Goal: Task Accomplishment & Management: Complete application form

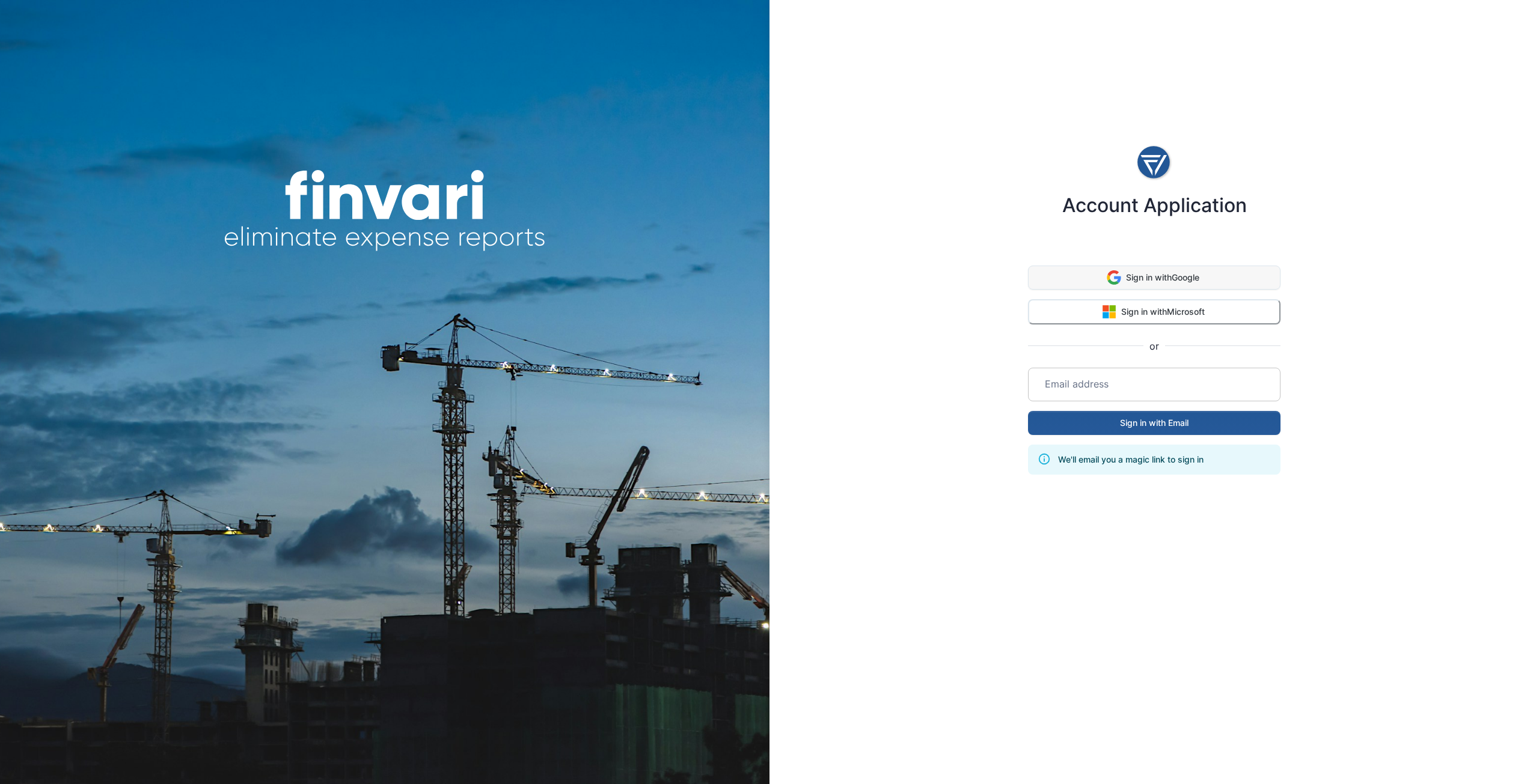
click at [1175, 277] on button "Sign in with Google" at bounding box center [1154, 278] width 252 height 24
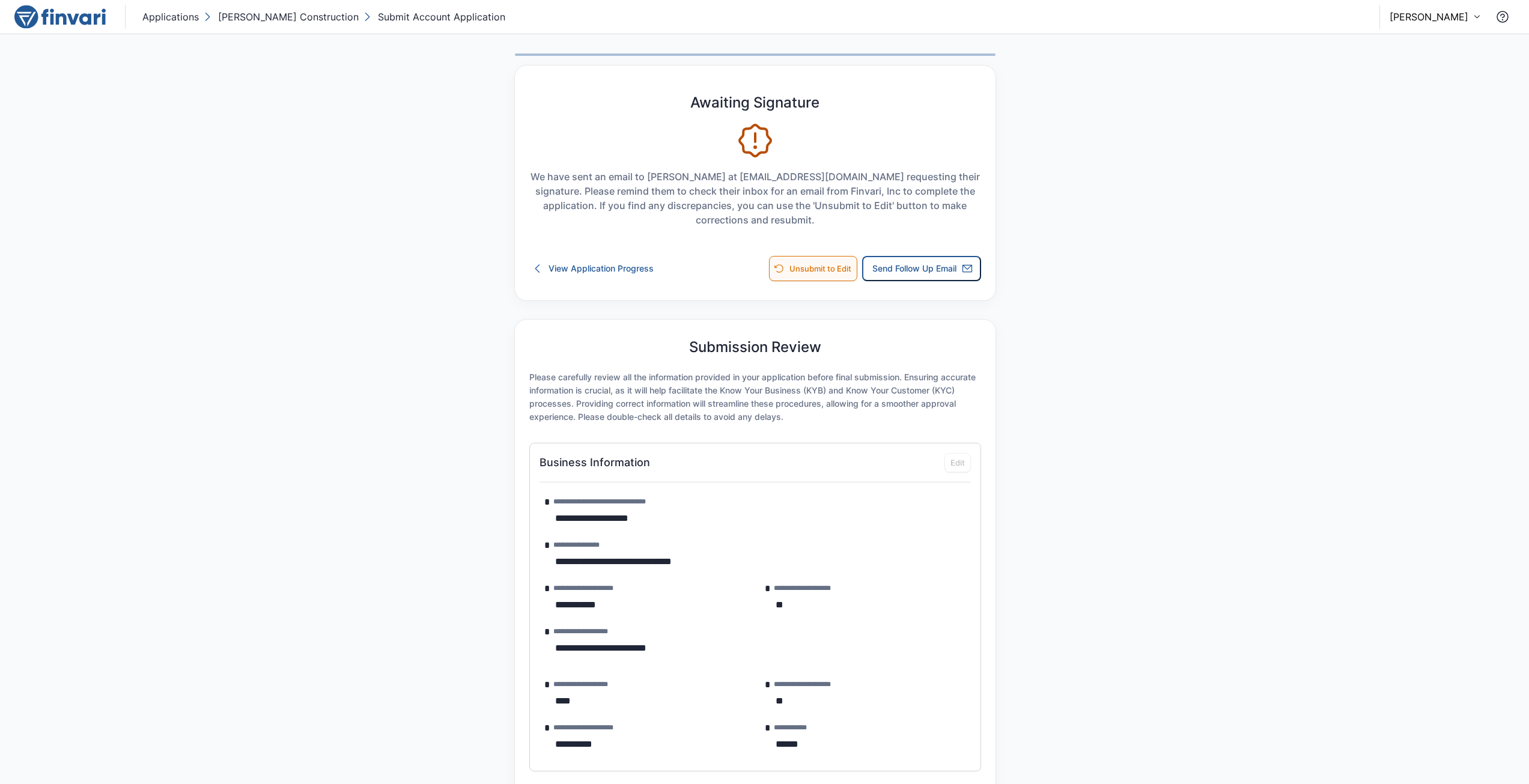
click at [822, 269] on button "Unsubmit to Edit" at bounding box center [813, 268] width 88 height 25
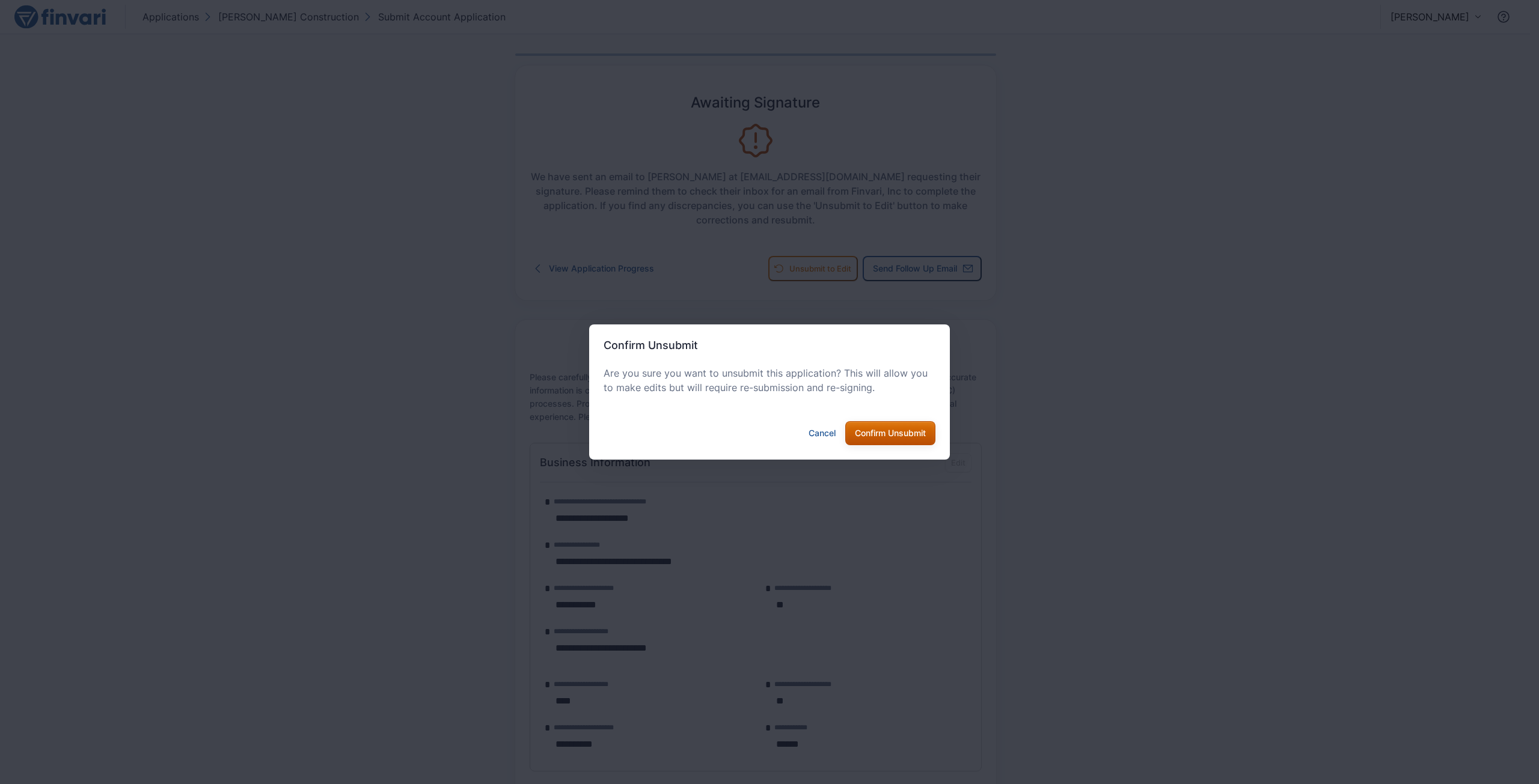
click at [897, 435] on button "Confirm Unsubmit" at bounding box center [890, 433] width 90 height 24
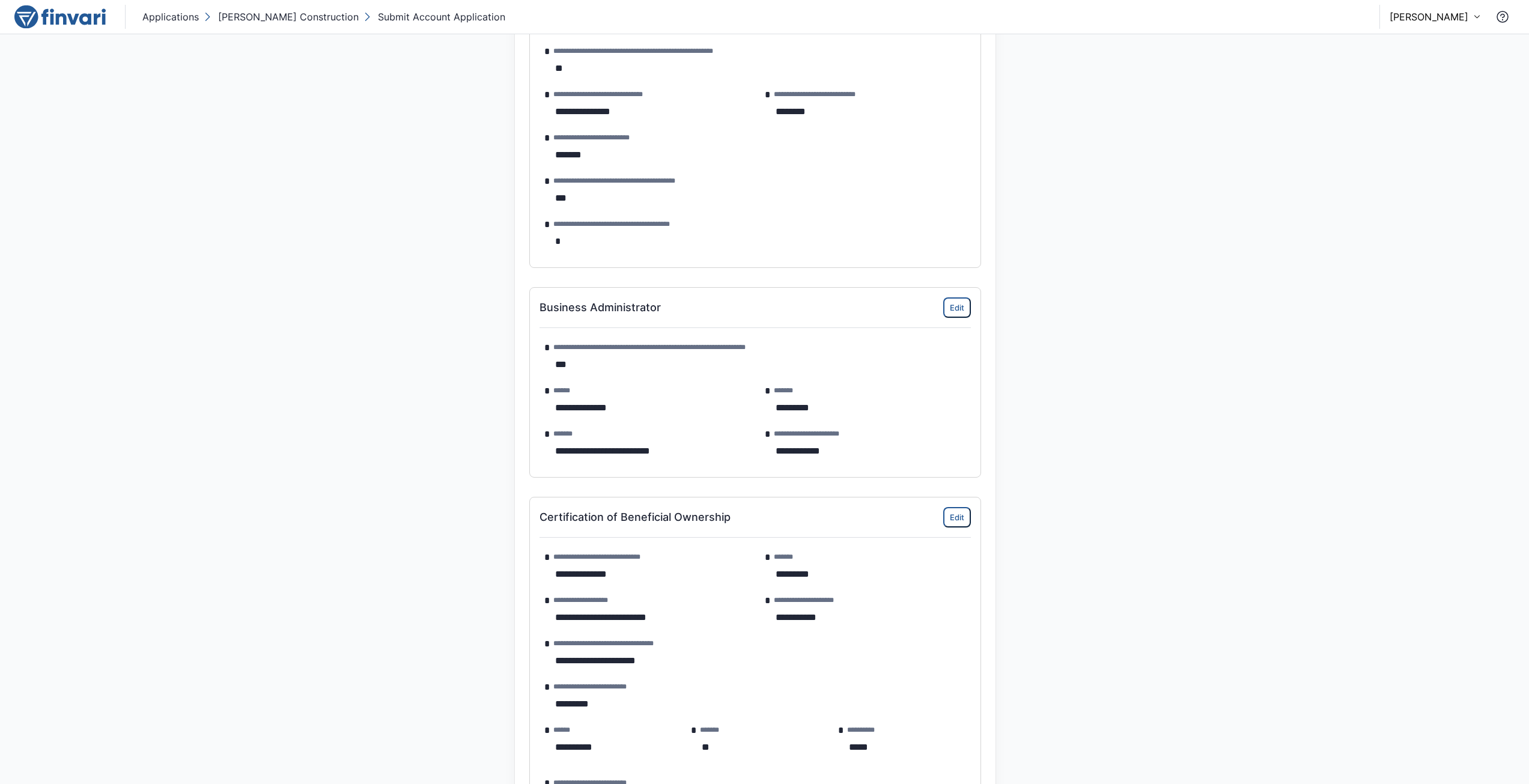
scroll to position [1022, 0]
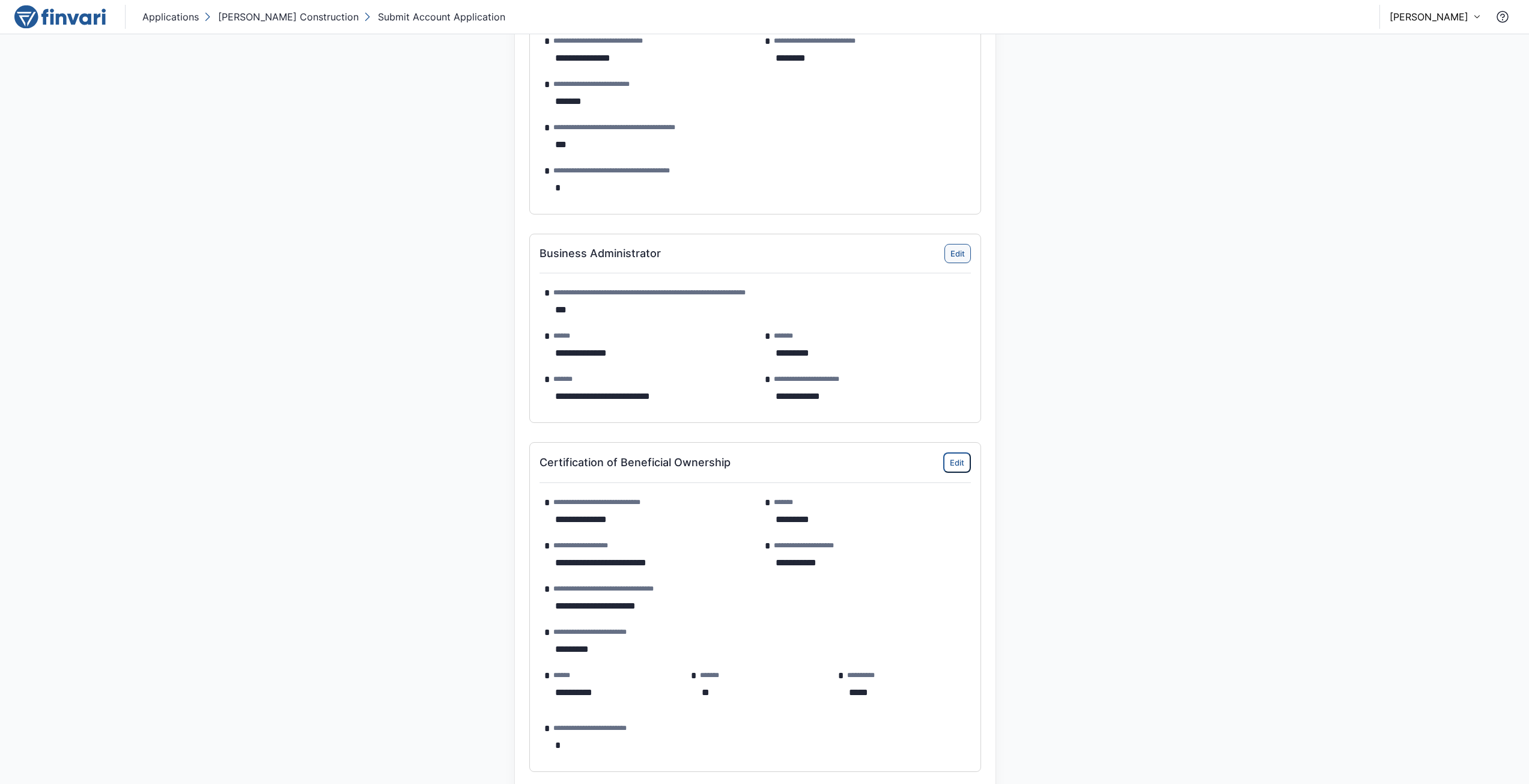
click at [951, 251] on button "Edit" at bounding box center [958, 253] width 26 height 20
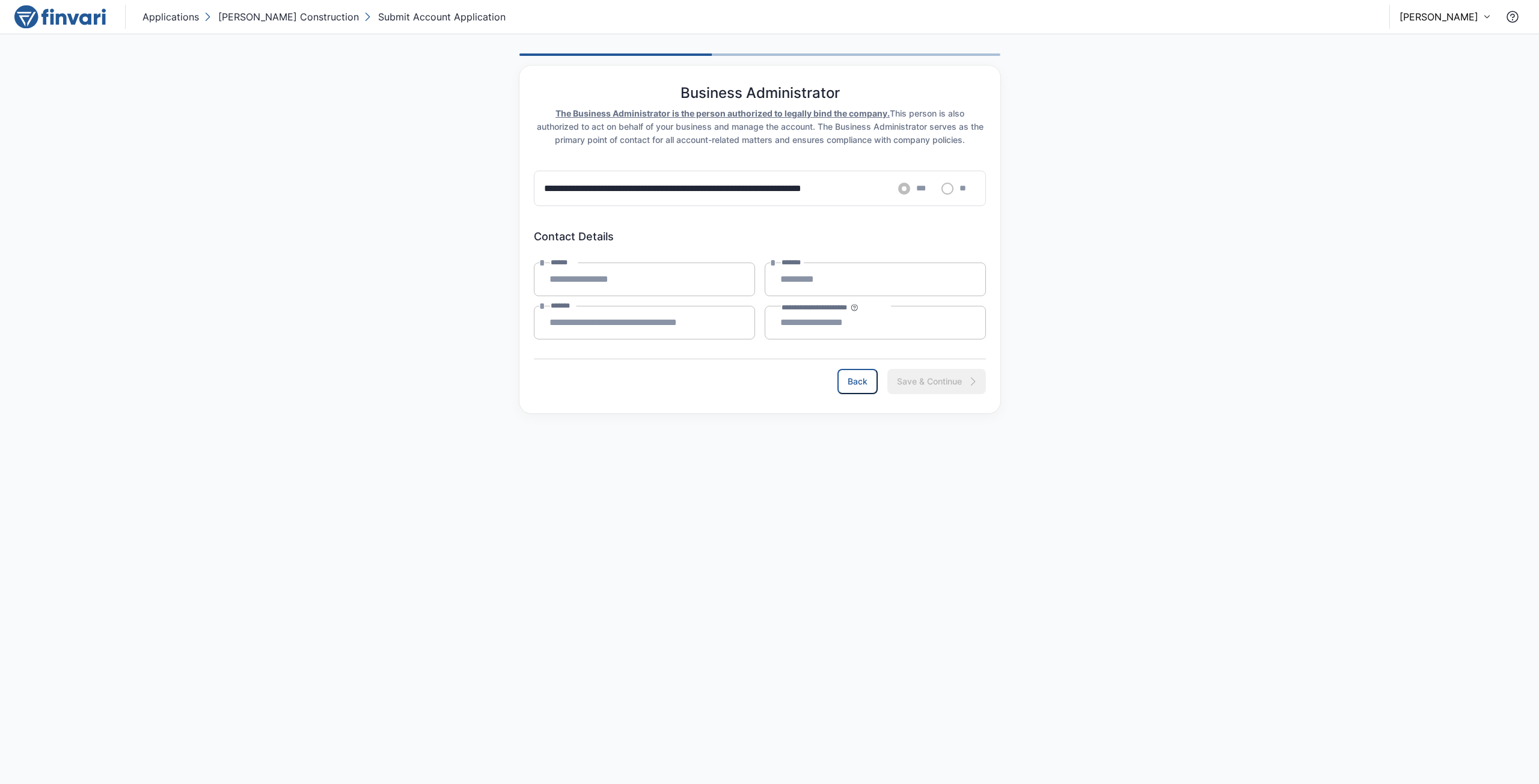
click at [901, 188] on label "***" at bounding box center [914, 188] width 34 height 14
click at [861, 382] on button "Back" at bounding box center [858, 381] width 39 height 24
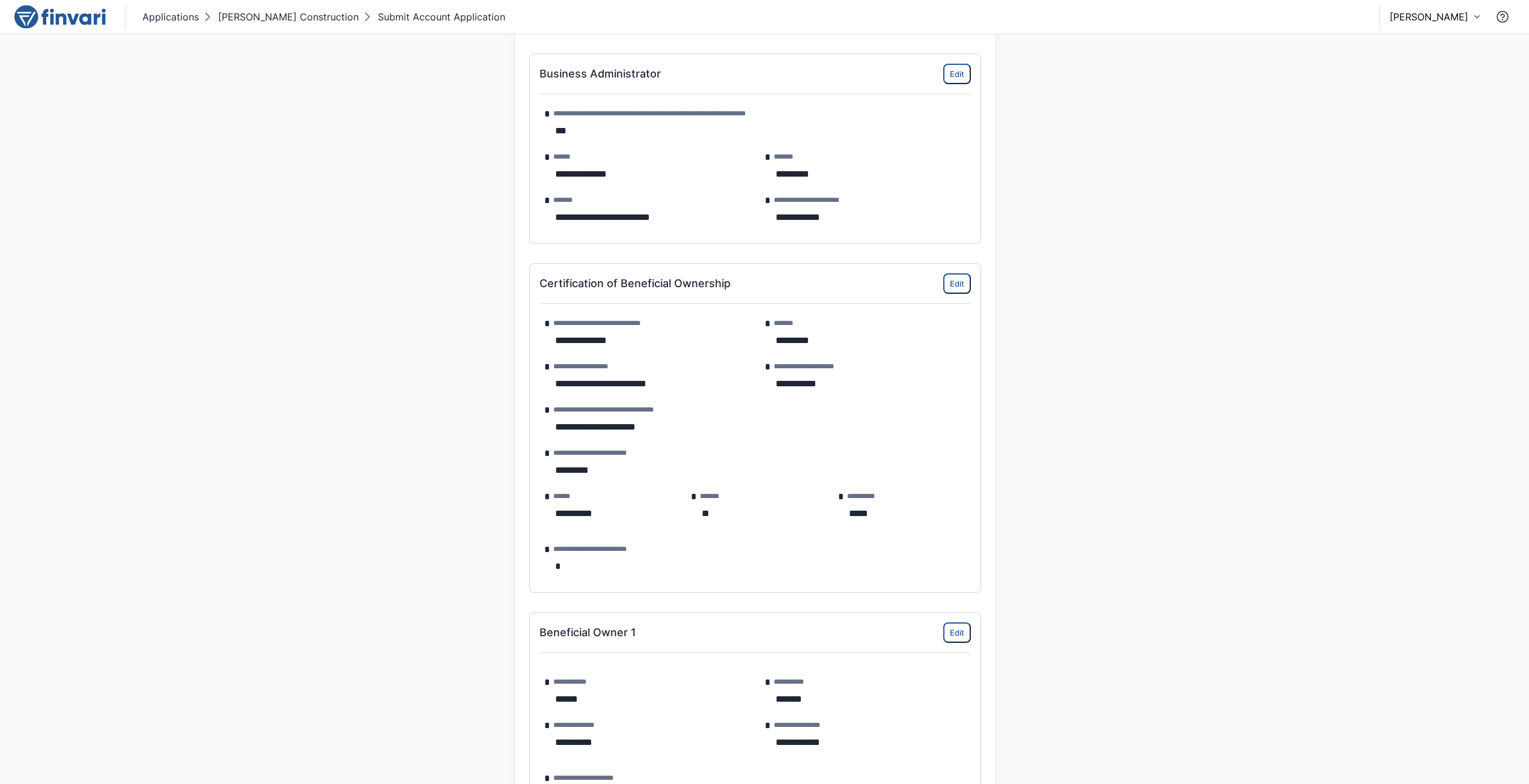
scroll to position [1022, 0]
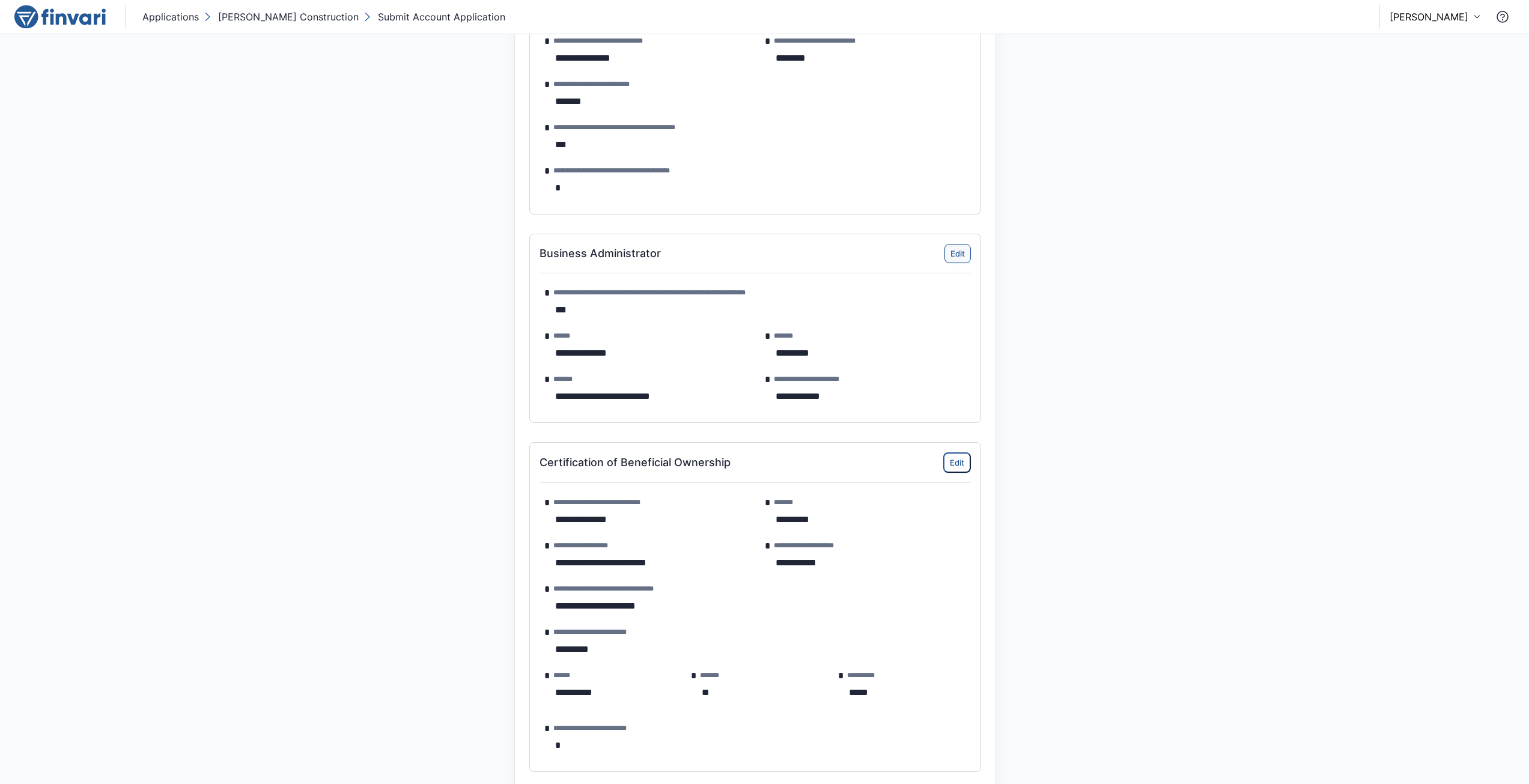
click at [954, 252] on button "Edit" at bounding box center [958, 253] width 26 height 20
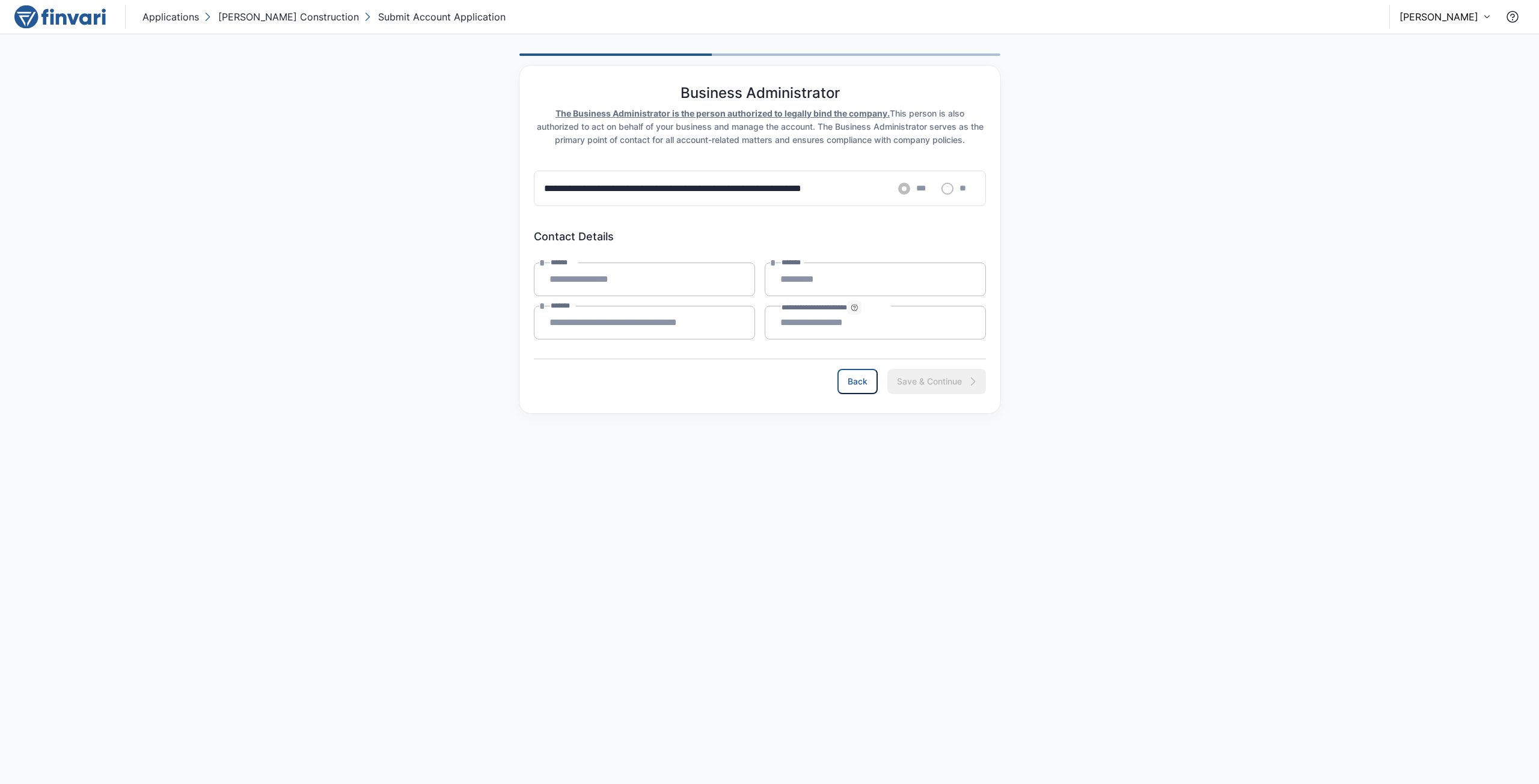
click at [859, 307] on icon "button" at bounding box center [854, 308] width 8 height 8
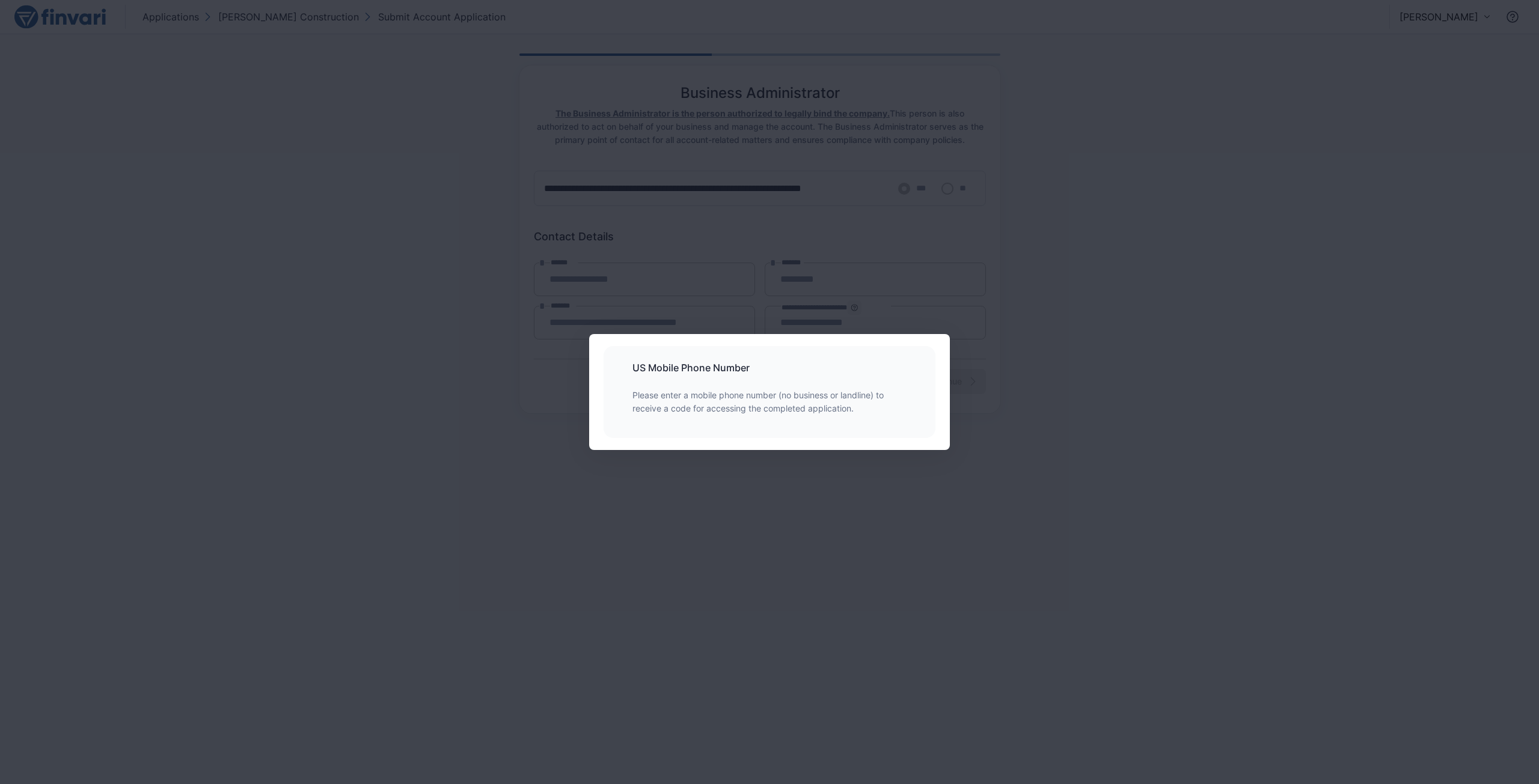
click at [883, 307] on div "US Mobile Phone Number Please enter a mobile phone number (no business or landl…" at bounding box center [770, 392] width 1539 height 784
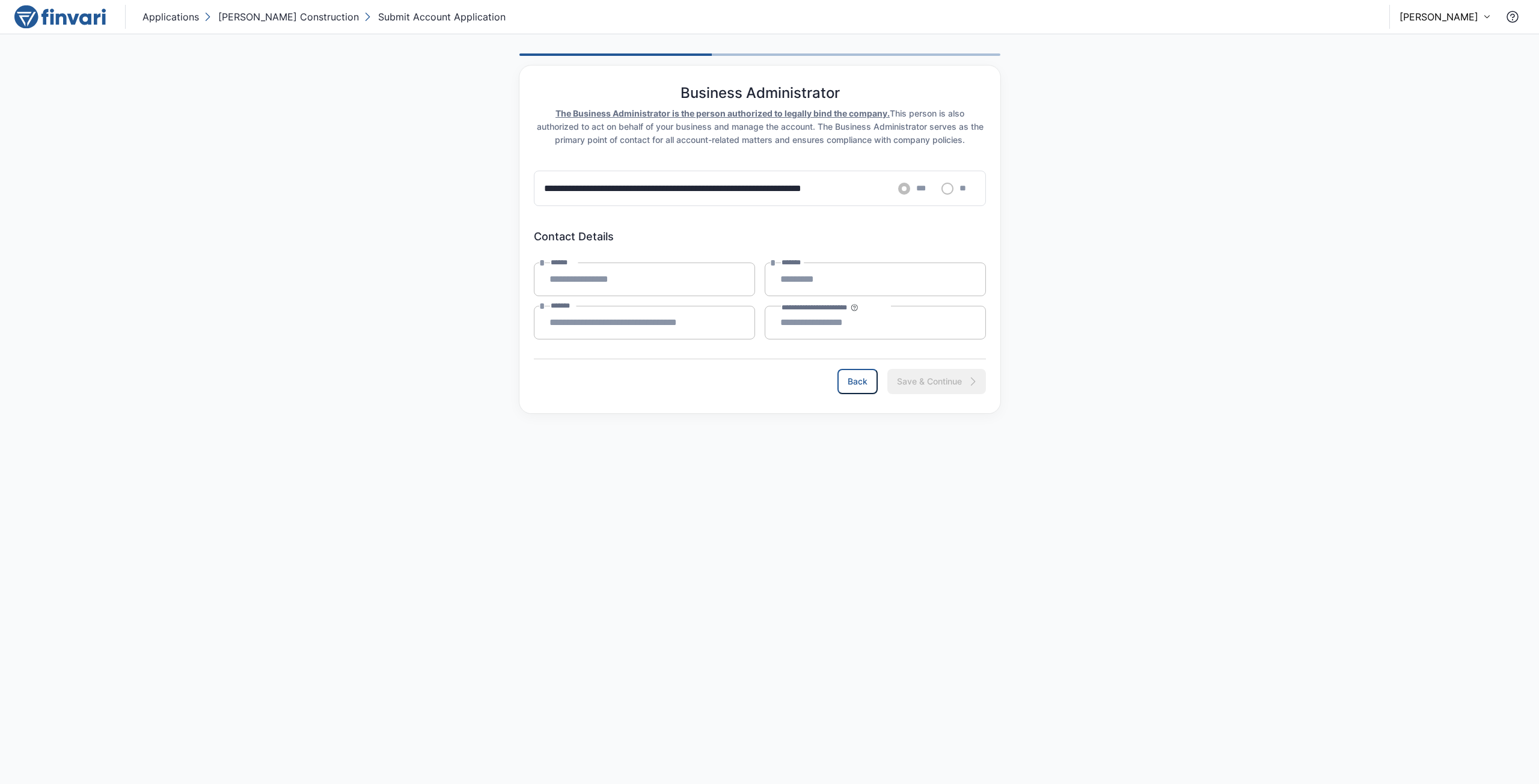
click at [749, 197] on div "**********" at bounding box center [759, 188] width 452 height 36
click at [268, 17] on p "[PERSON_NAME] Construction" at bounding box center [288, 16] width 141 height 14
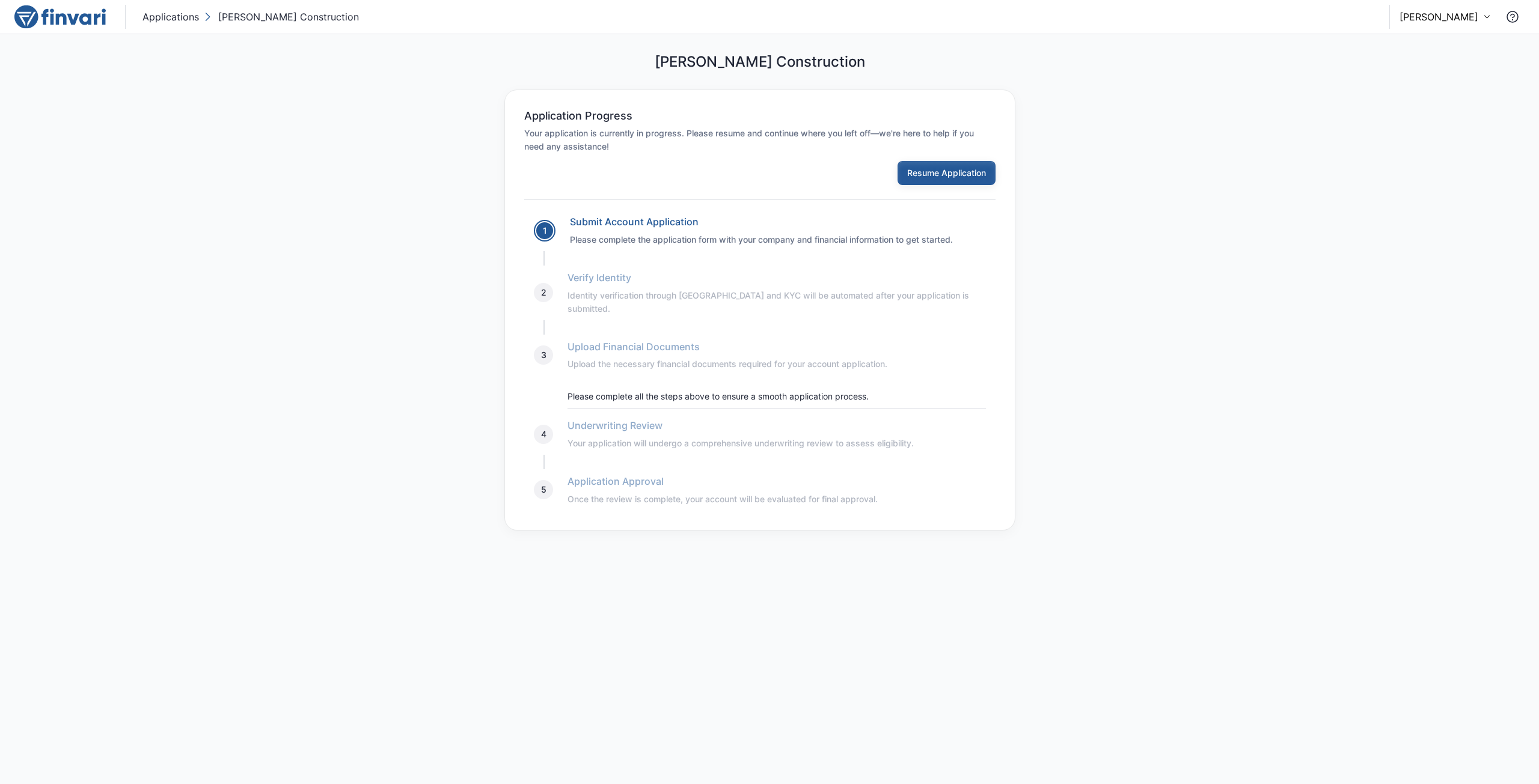
click at [936, 174] on button "Resume Application" at bounding box center [947, 173] width 98 height 24
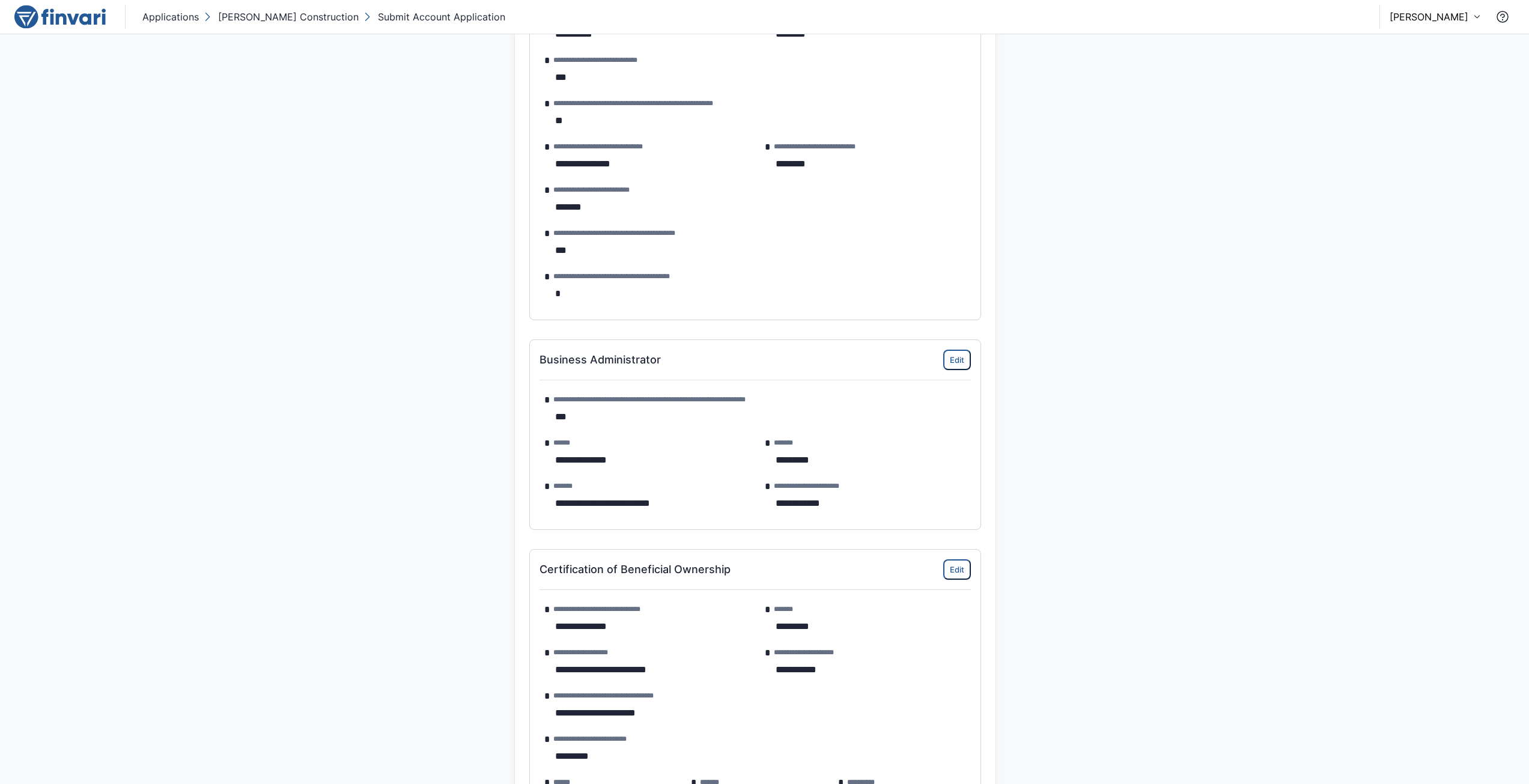
scroll to position [961, 0]
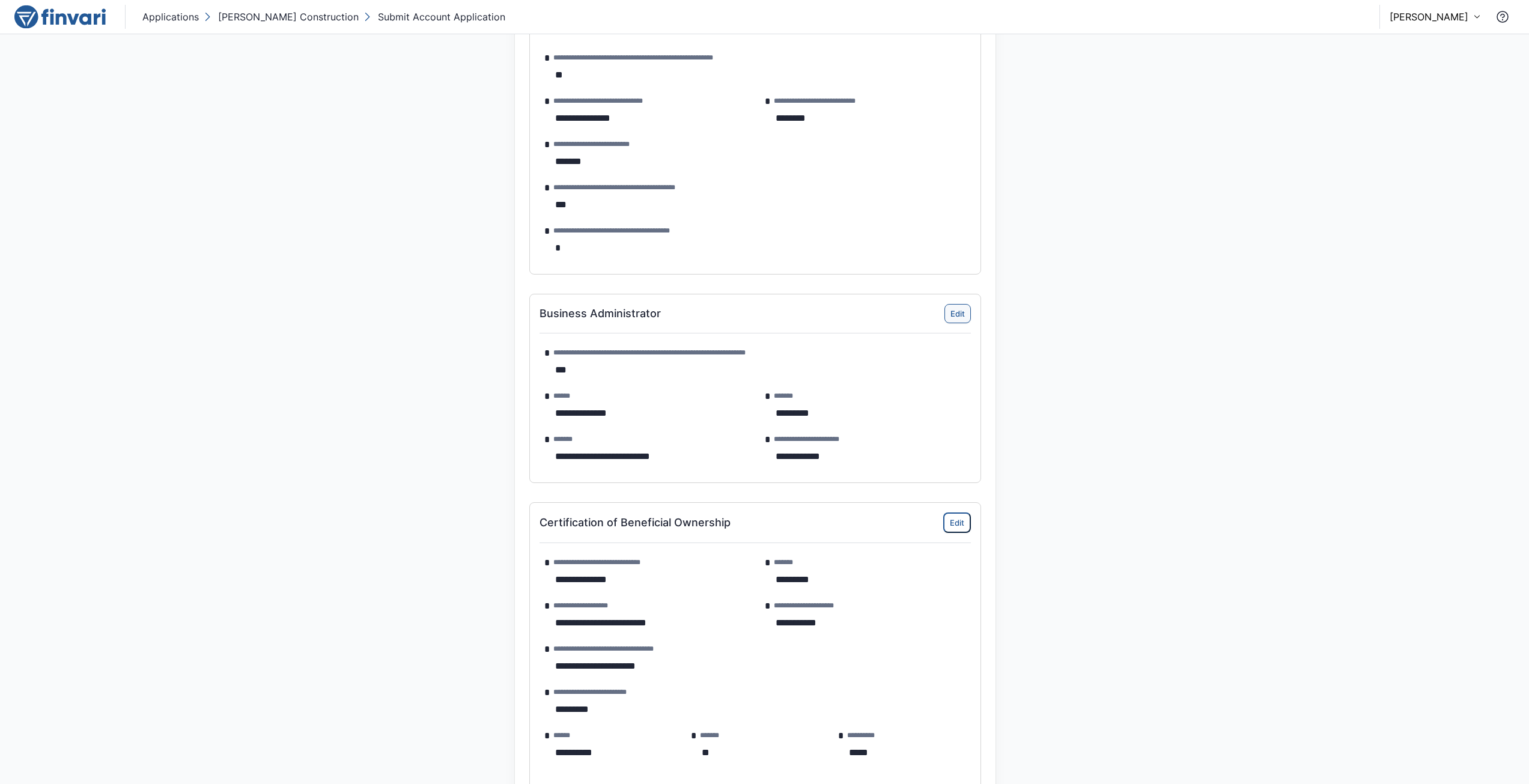
click at [959, 311] on button "Edit" at bounding box center [958, 314] width 26 height 20
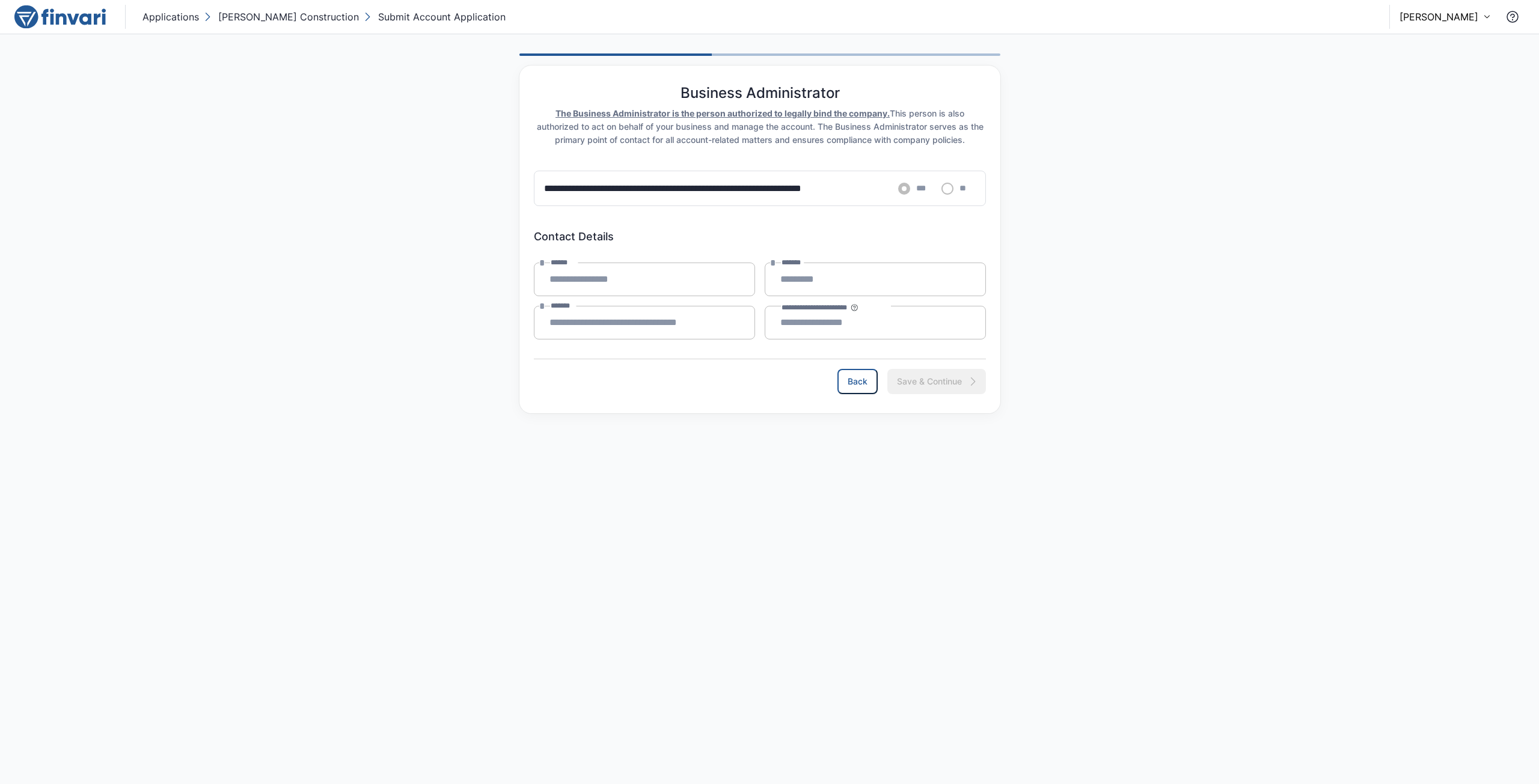
click at [782, 192] on h6 "**********" at bounding box center [709, 188] width 330 height 15
click at [756, 186] on h6 "**********" at bounding box center [709, 188] width 330 height 15
click at [776, 110] on u "The Business Administrator is the person authorized to legally bind the company." at bounding box center [722, 113] width 334 height 10
click at [642, 168] on div "**********" at bounding box center [760, 188] width 462 height 55
click at [861, 382] on button "Back" at bounding box center [858, 381] width 39 height 24
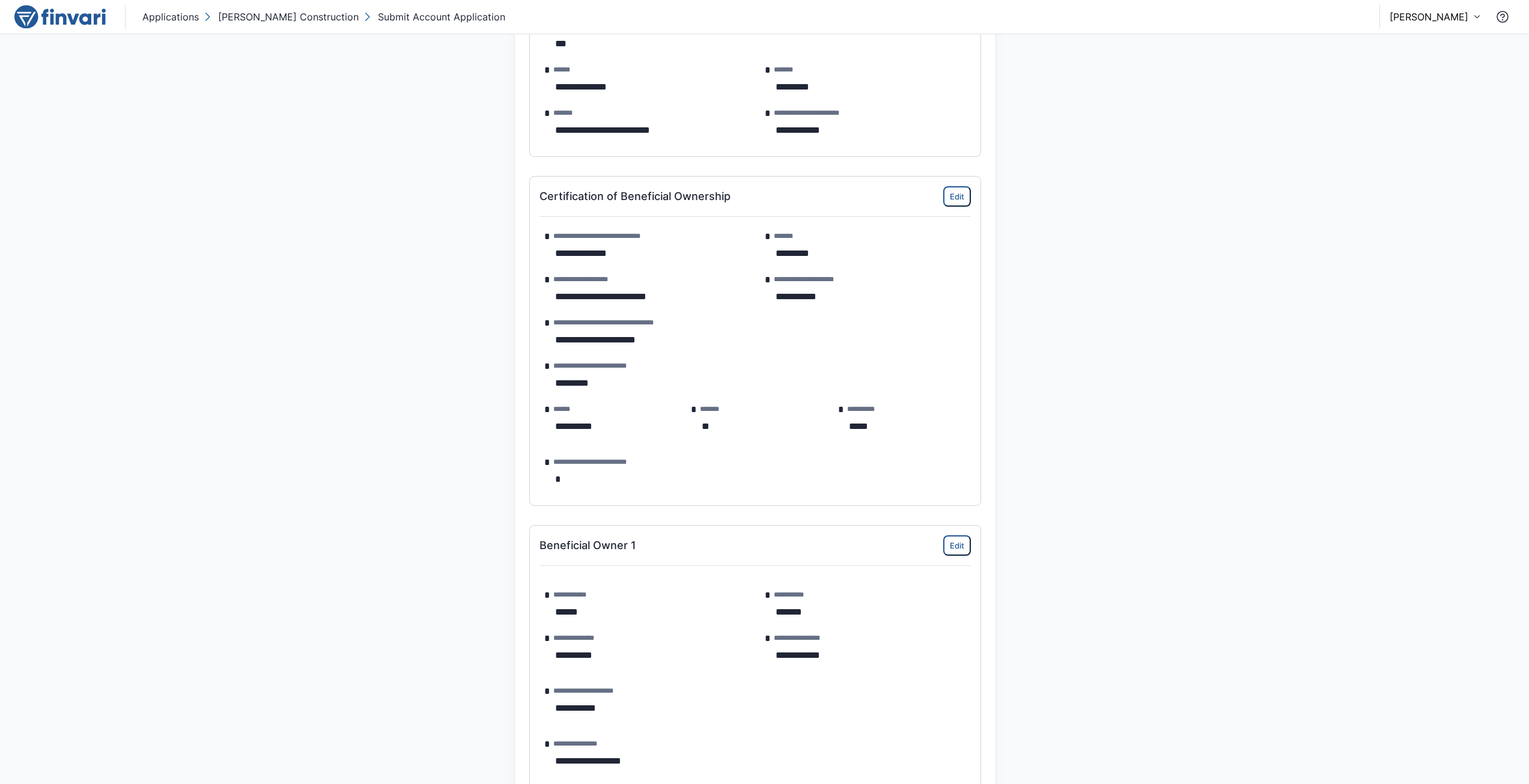
scroll to position [1226, 0]
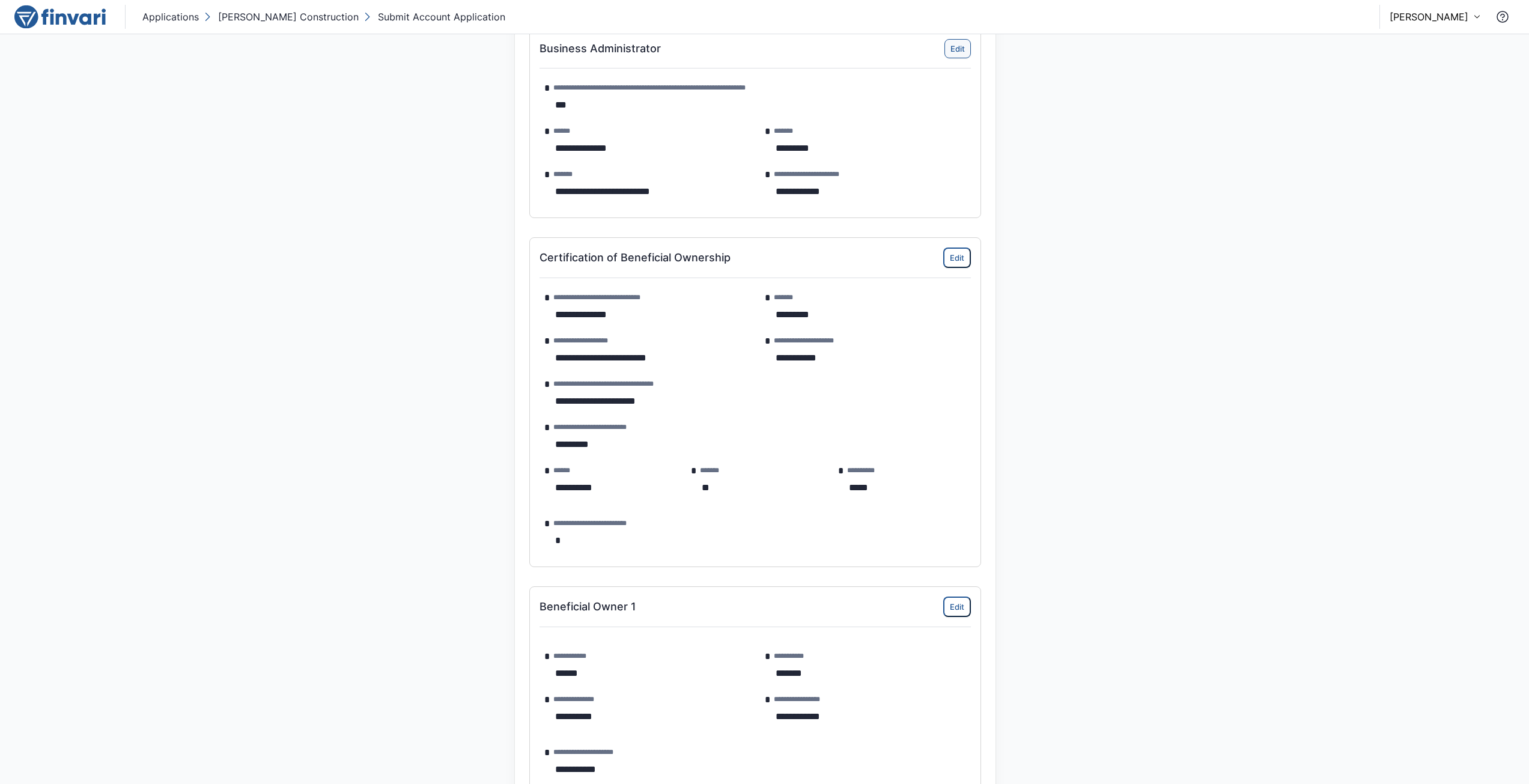
click at [962, 44] on button "Edit" at bounding box center [958, 48] width 26 height 20
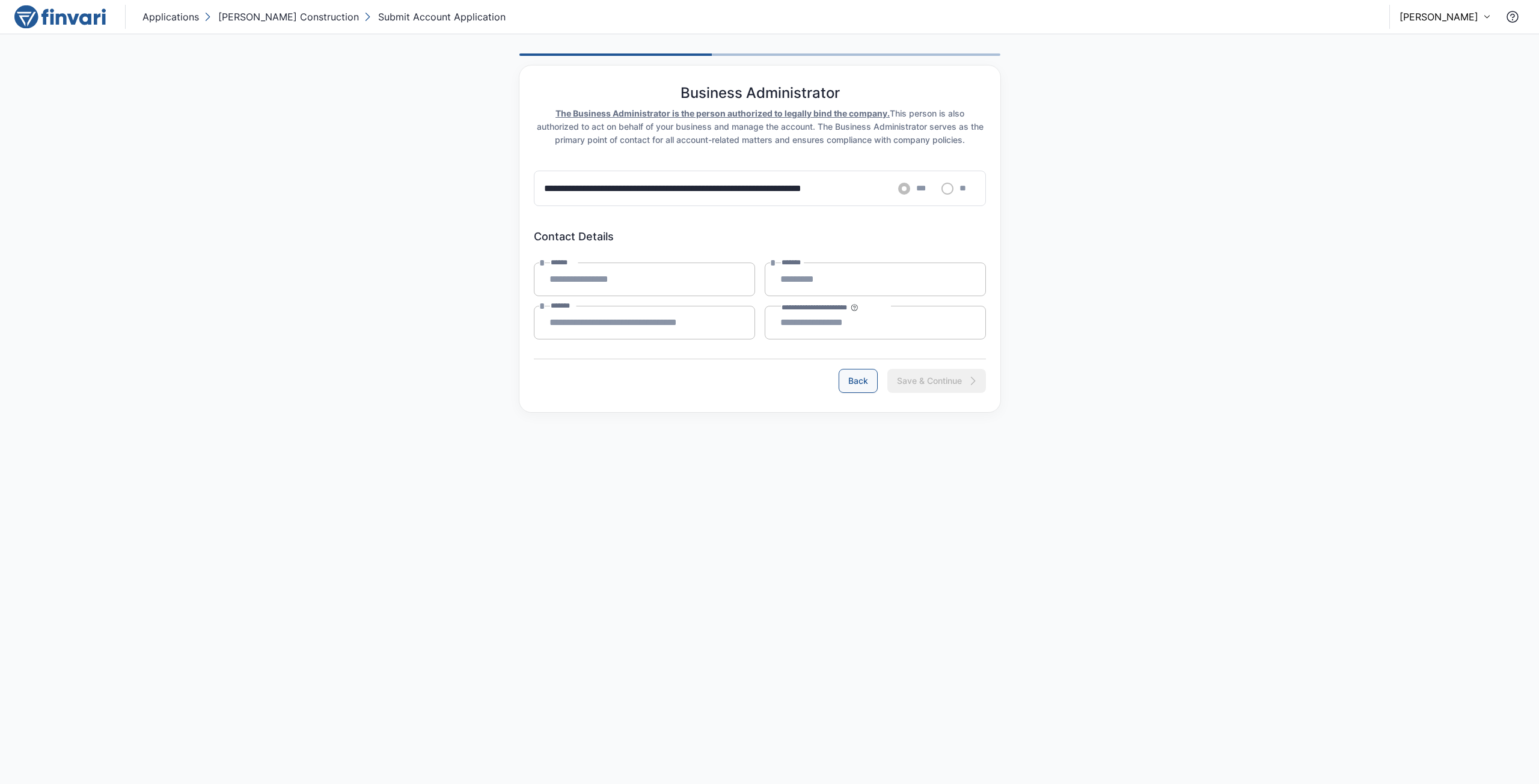
click at [845, 381] on button "Back" at bounding box center [858, 381] width 39 height 24
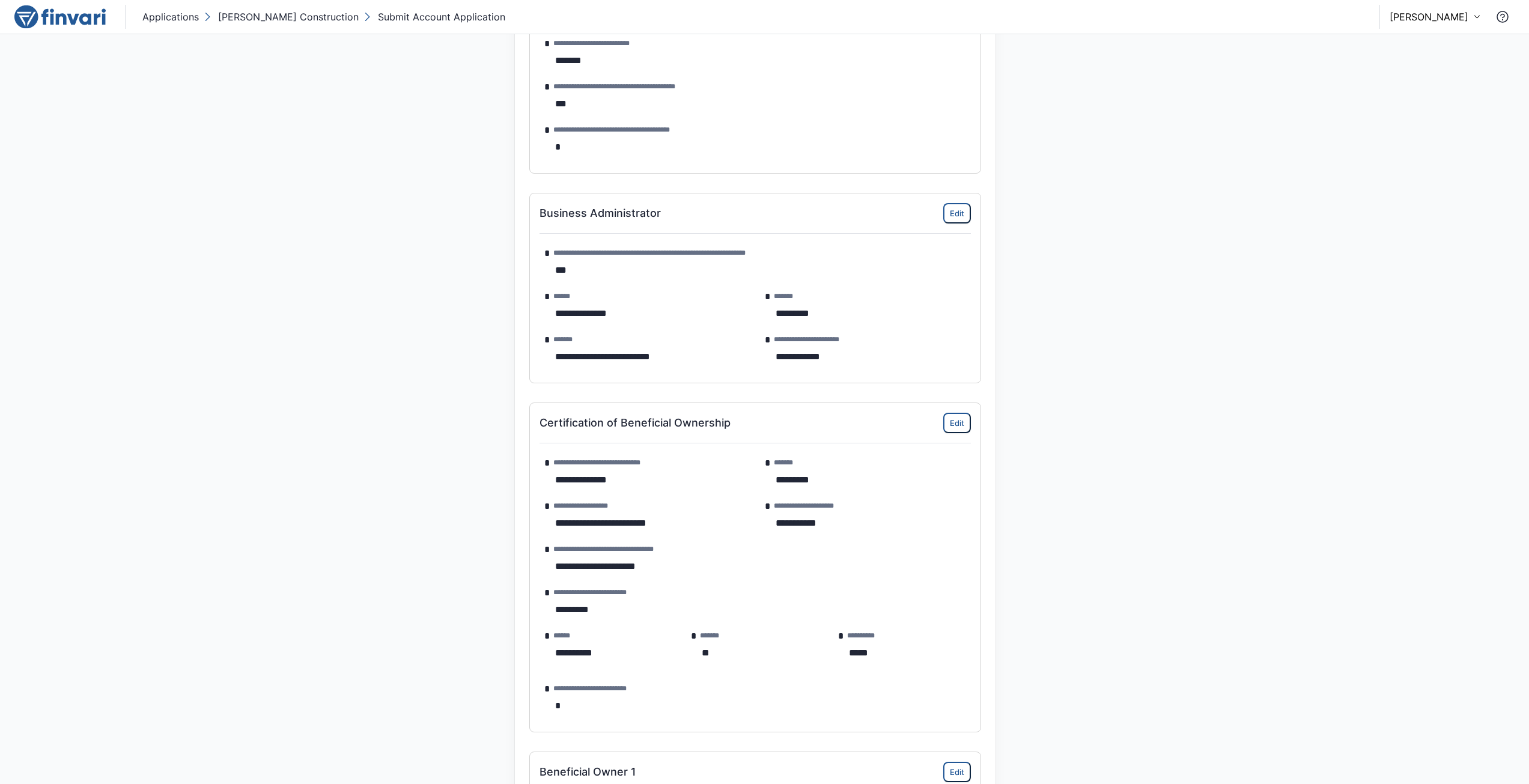
scroll to position [1081, 0]
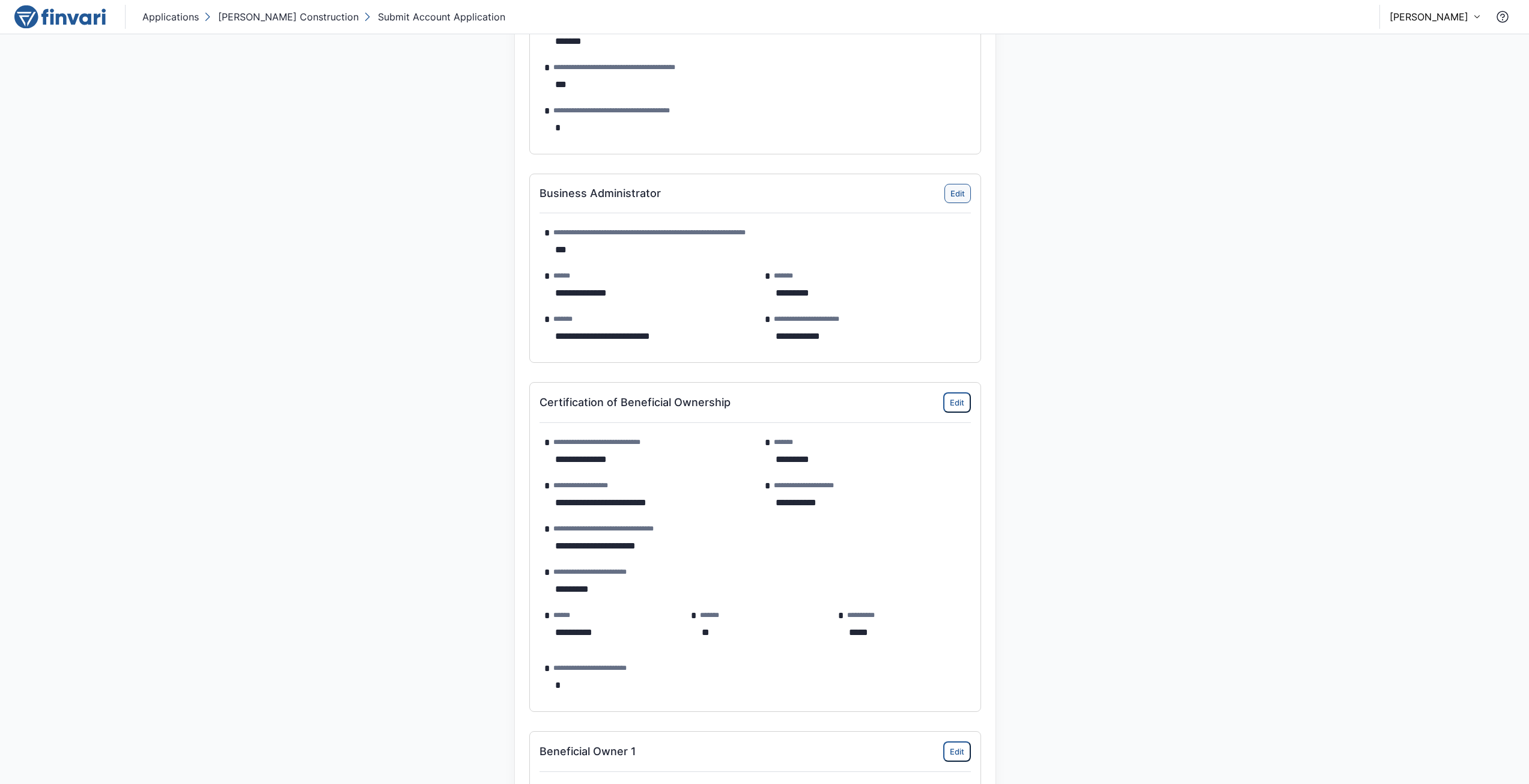
click at [960, 187] on button "Edit" at bounding box center [958, 193] width 26 height 20
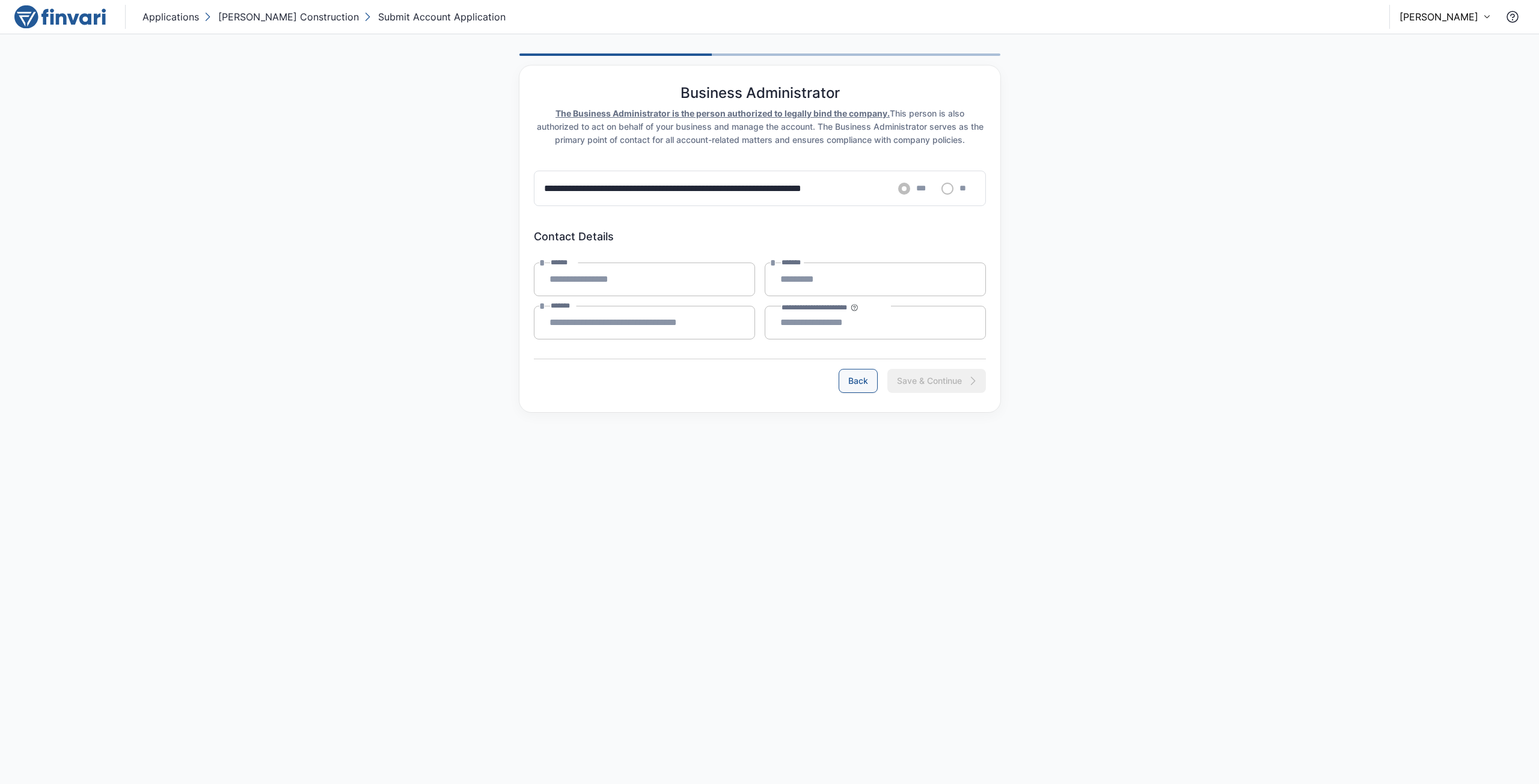
click at [856, 379] on button "Back" at bounding box center [858, 381] width 39 height 24
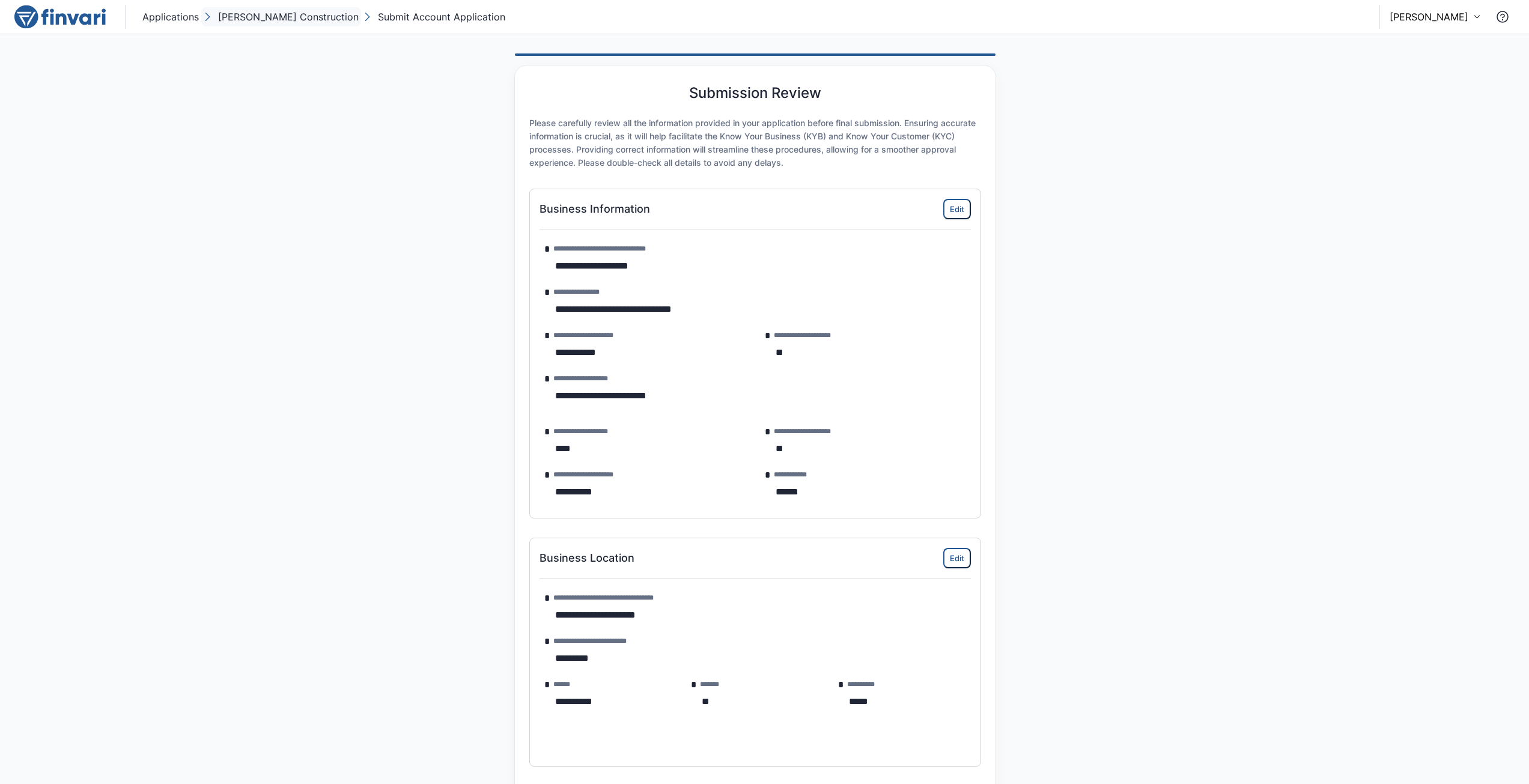
click at [273, 14] on p "[PERSON_NAME] Construction" at bounding box center [288, 16] width 141 height 14
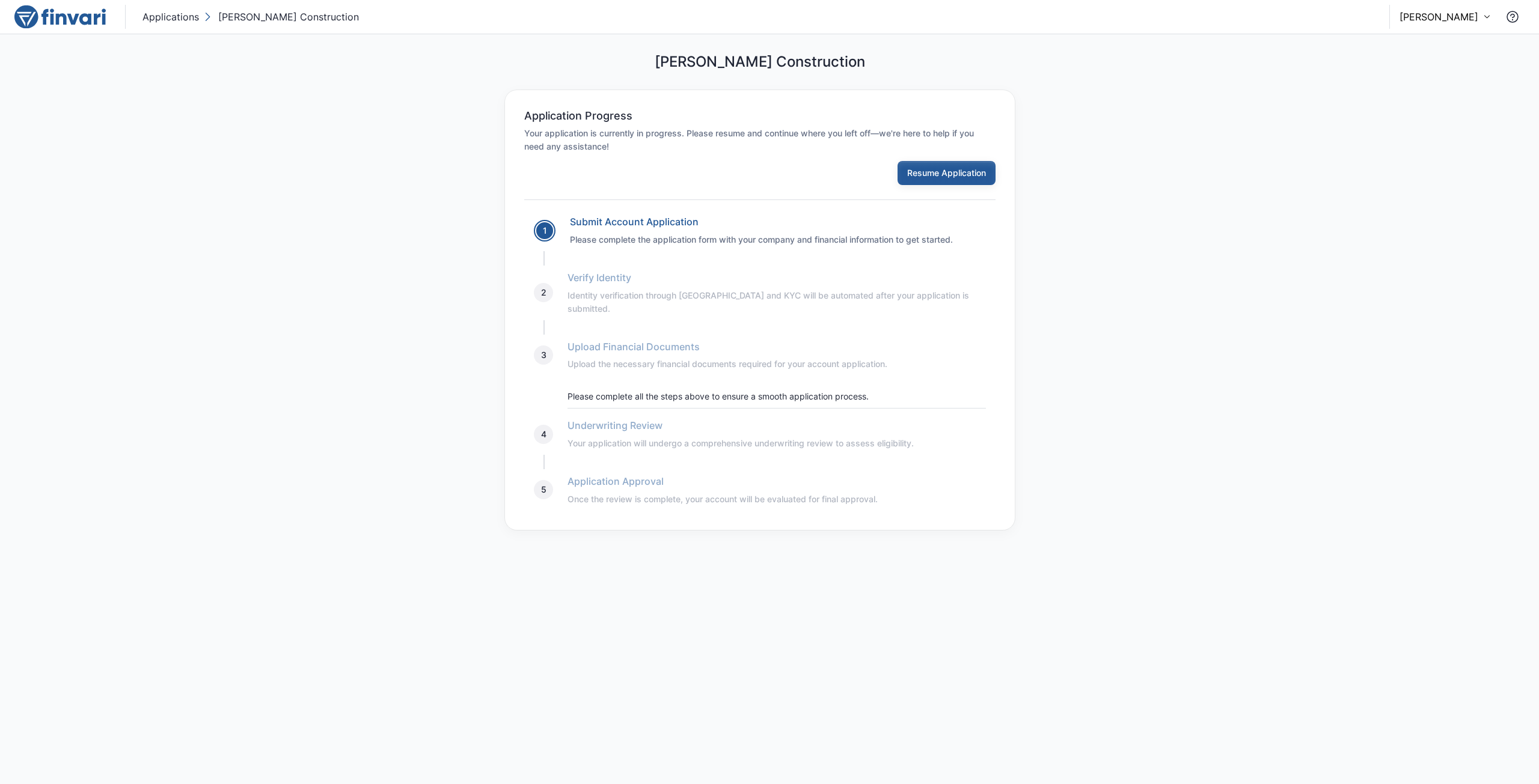
click at [951, 172] on button "Resume Application" at bounding box center [947, 173] width 98 height 24
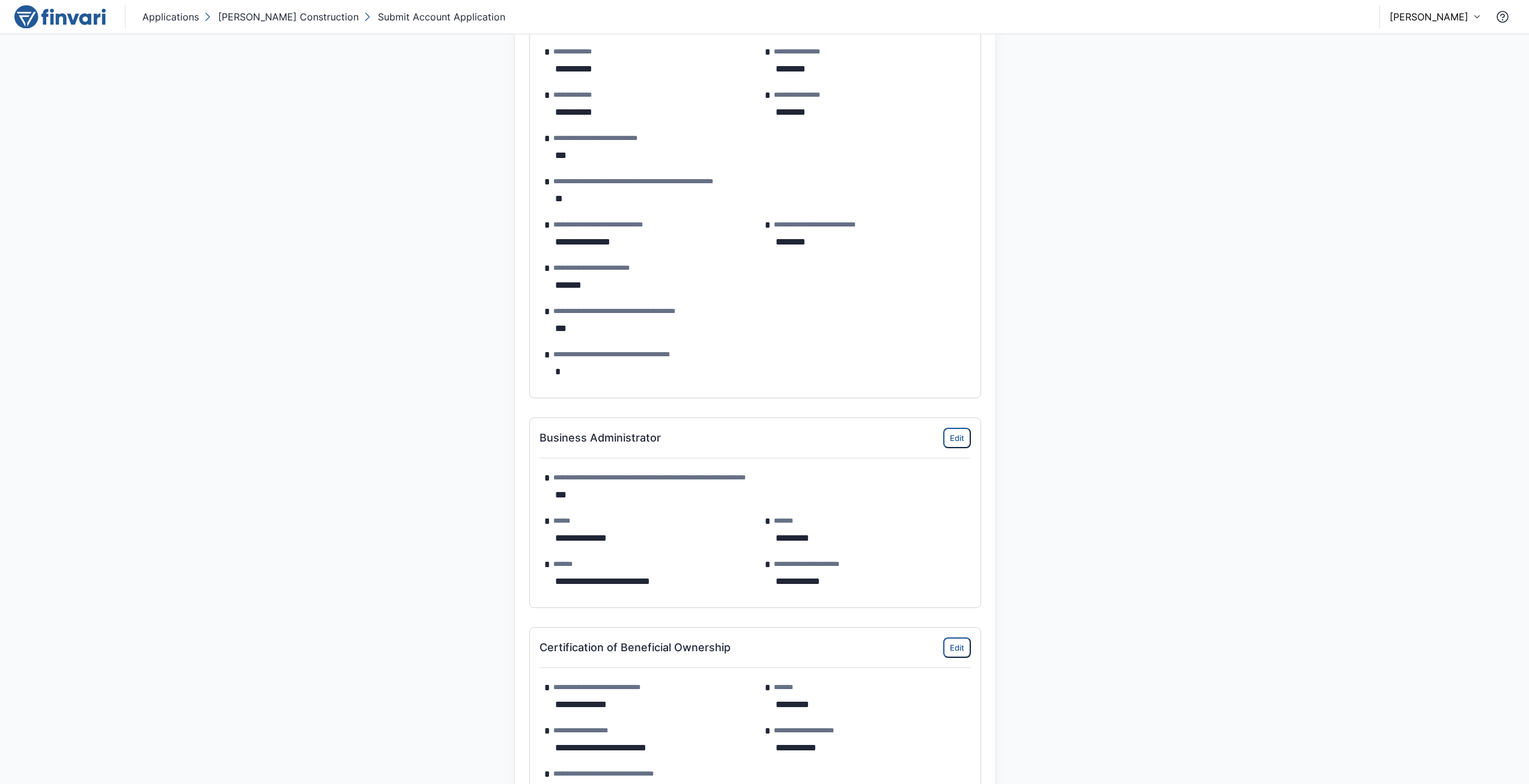
scroll to position [841, 0]
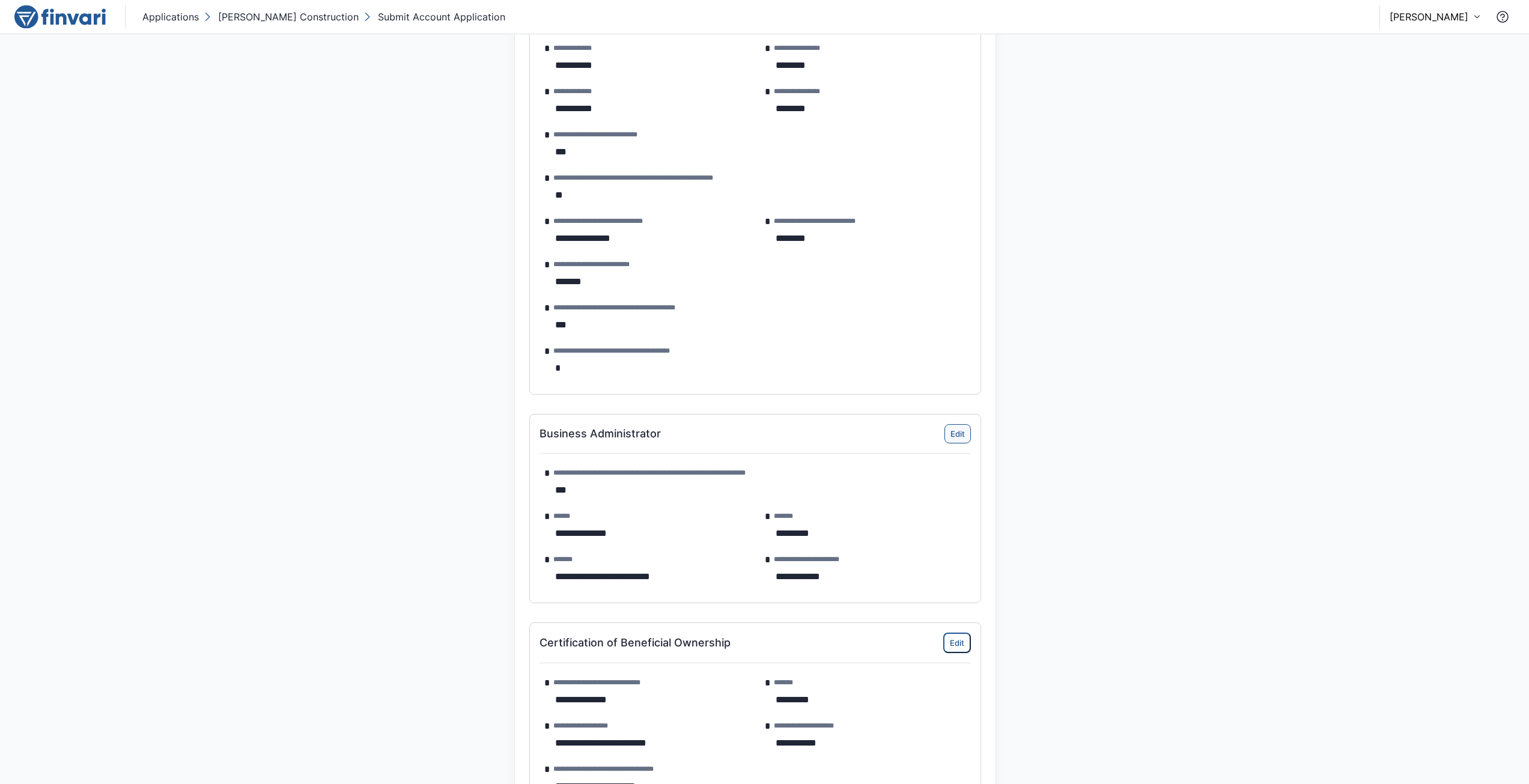
click at [956, 435] on button "Edit" at bounding box center [958, 433] width 26 height 20
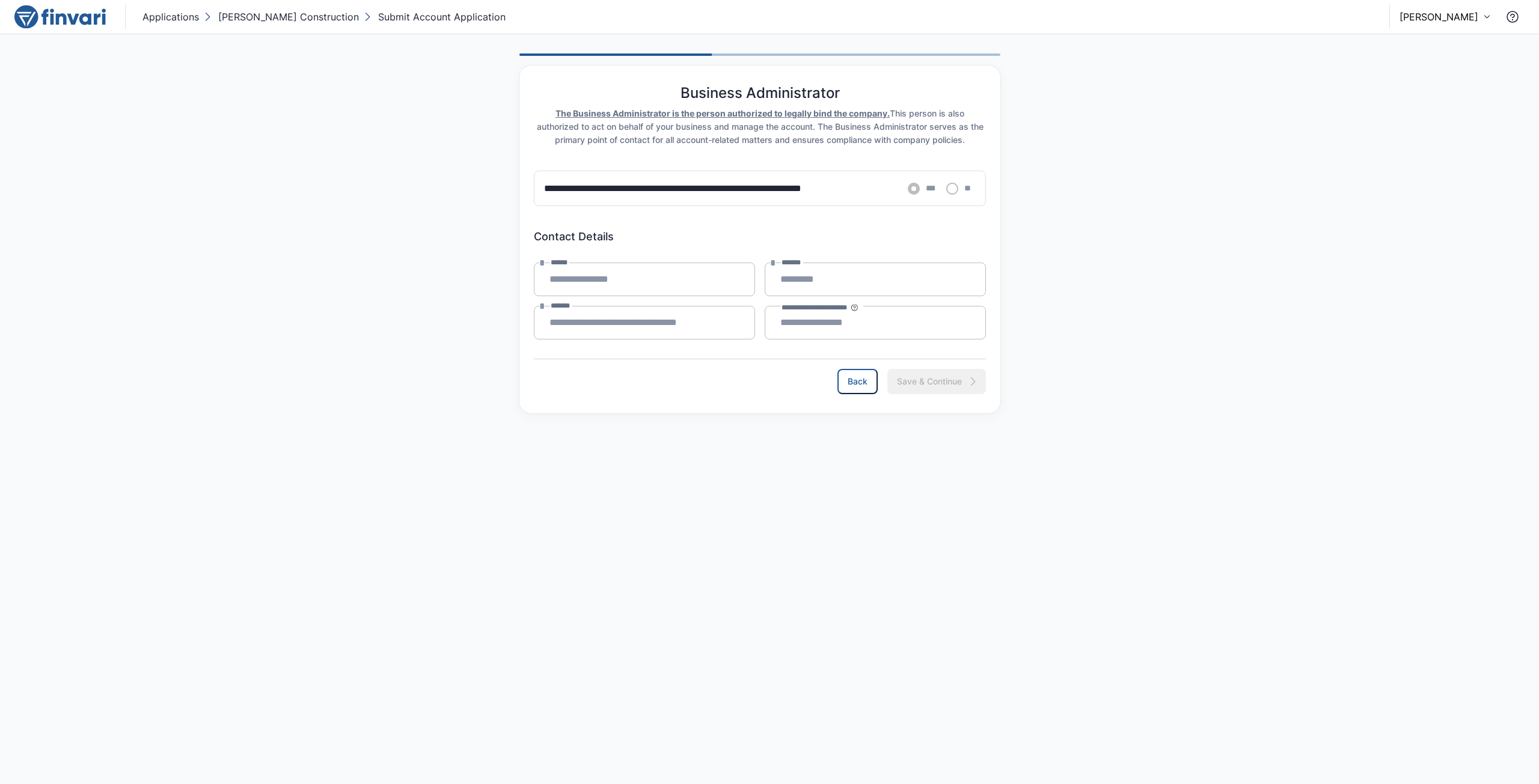
click at [956, 435] on main "**********" at bounding box center [770, 409] width 1539 height 750
drag, startPoint x: 636, startPoint y: 301, endPoint x: 628, endPoint y: 281, distance: 21.5
click at [632, 297] on div "**********" at bounding box center [760, 301] width 462 height 87
click at [279, 18] on p "[PERSON_NAME] Construction" at bounding box center [288, 16] width 141 height 14
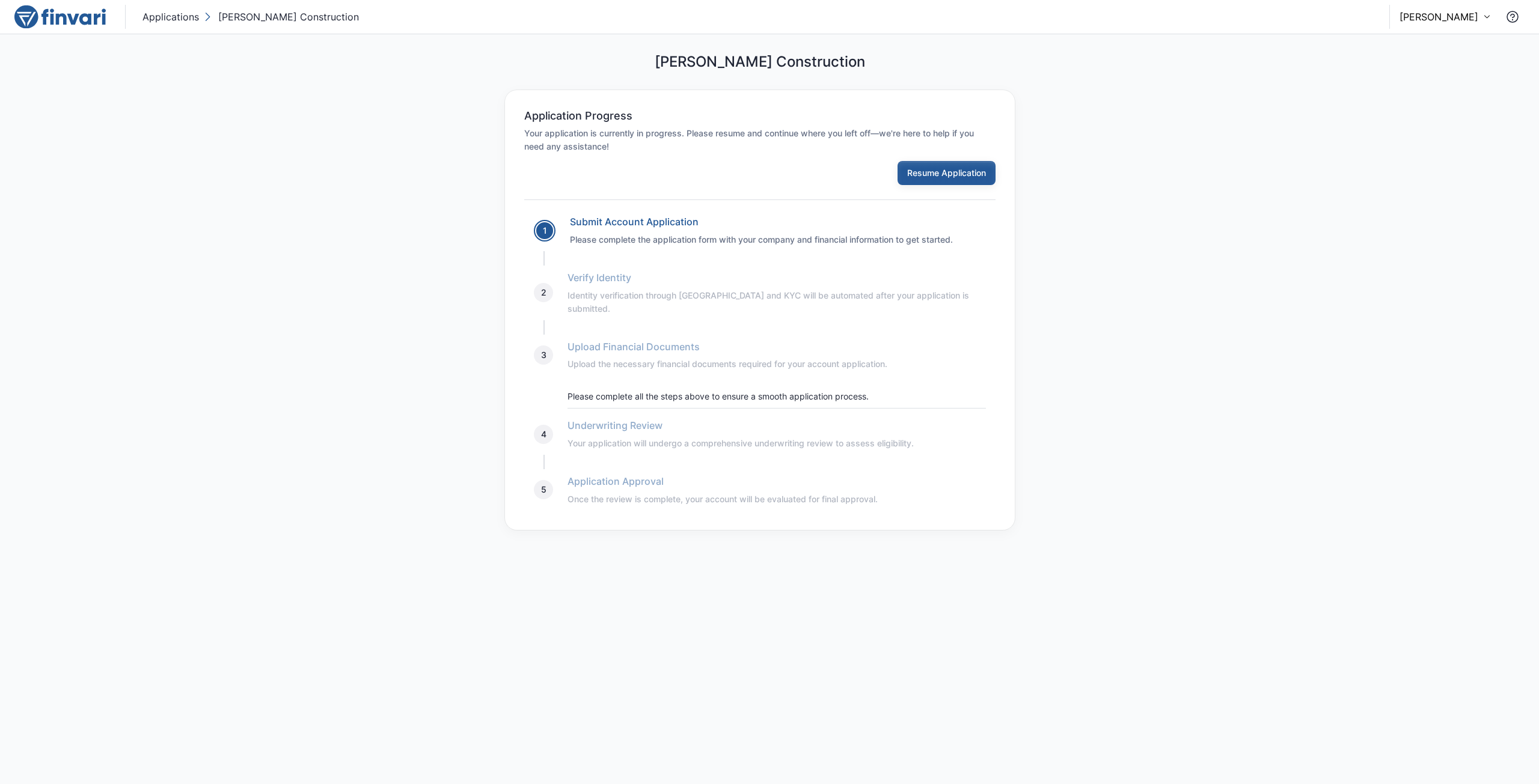
click at [946, 181] on button "Resume Application" at bounding box center [947, 173] width 98 height 24
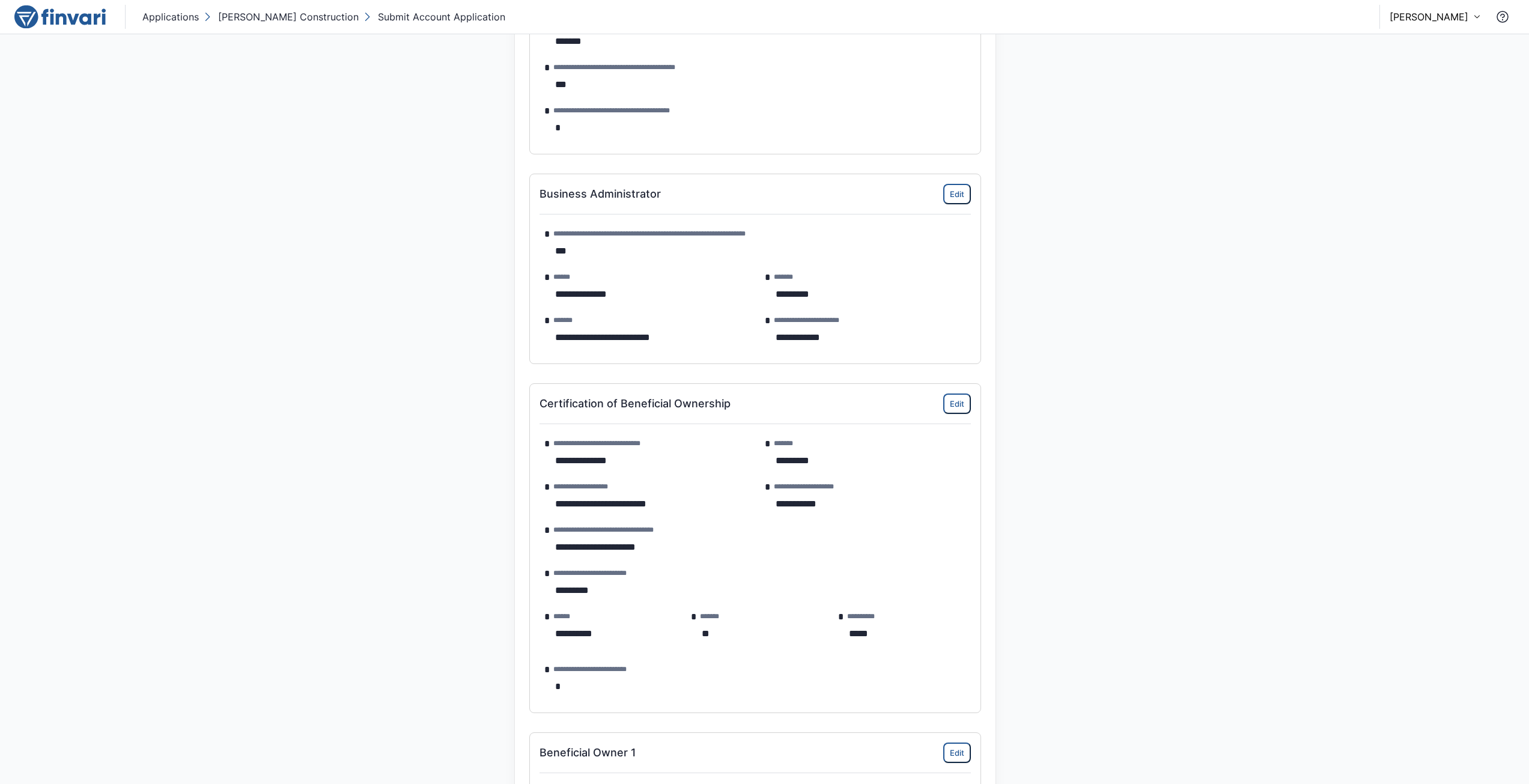
scroll to position [1141, 0]
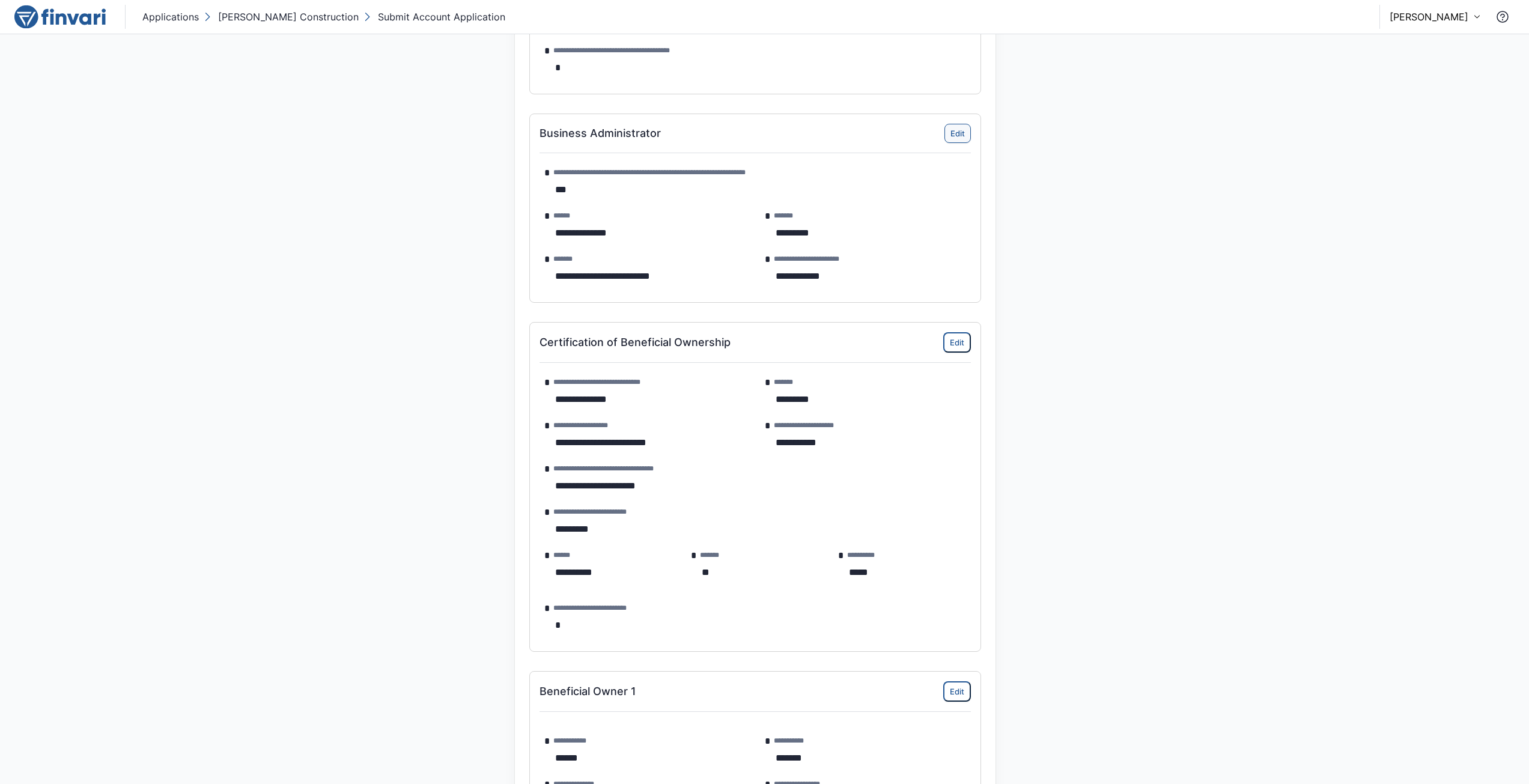
click at [961, 127] on button "Edit" at bounding box center [958, 133] width 26 height 20
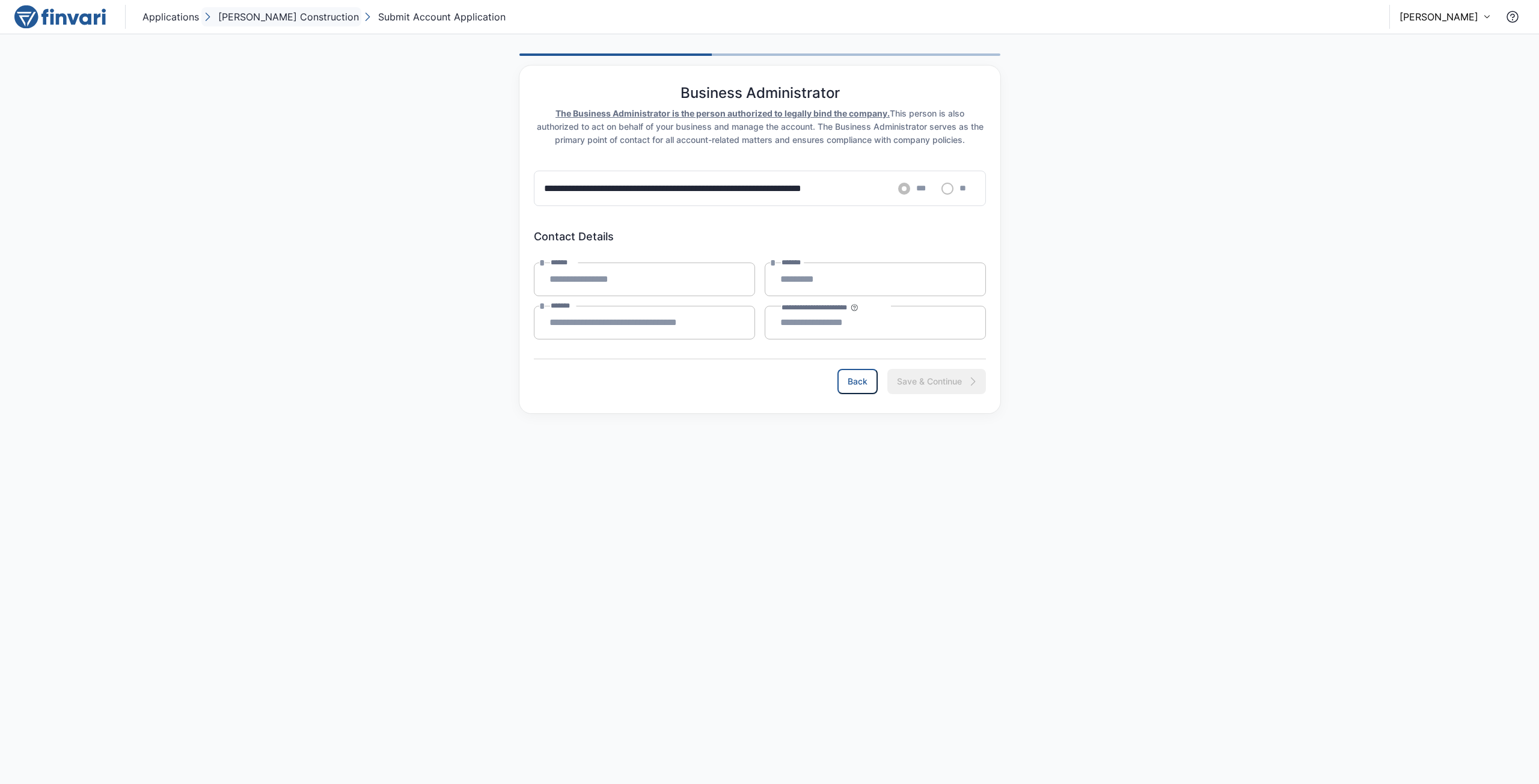
click at [285, 17] on p "[PERSON_NAME] Construction" at bounding box center [288, 16] width 141 height 14
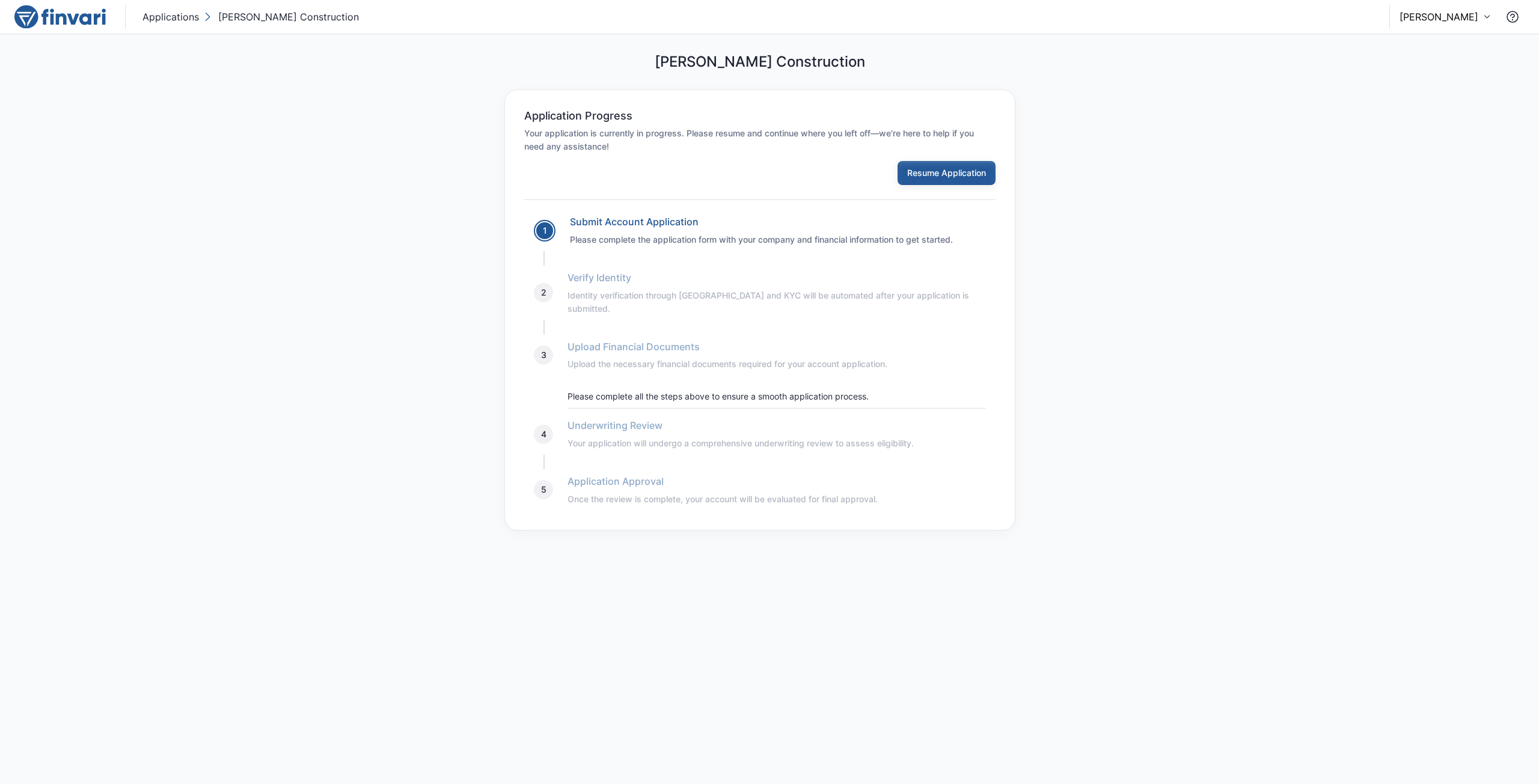
click at [921, 182] on button "Resume Application" at bounding box center [947, 173] width 98 height 24
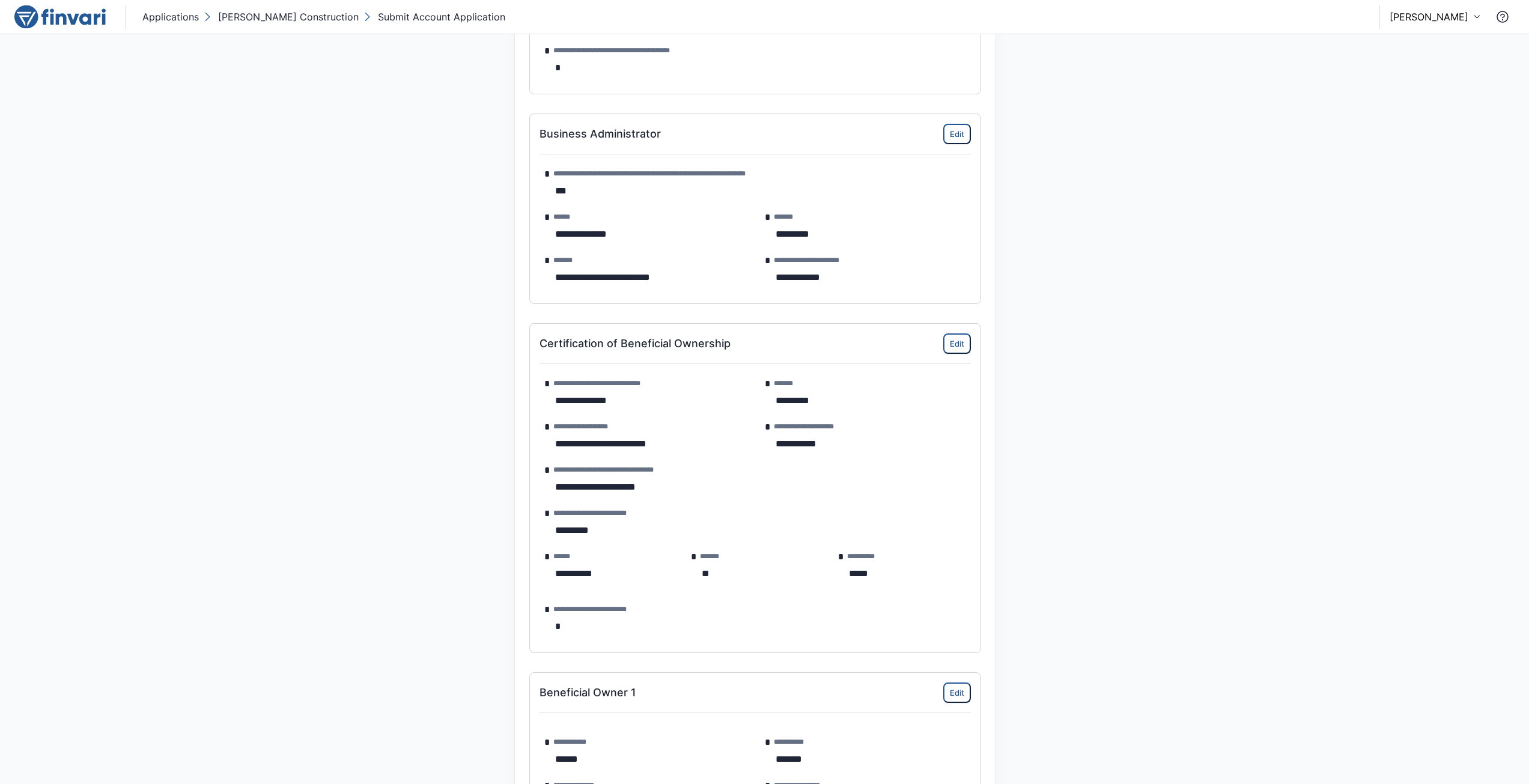
scroll to position [1081, 0]
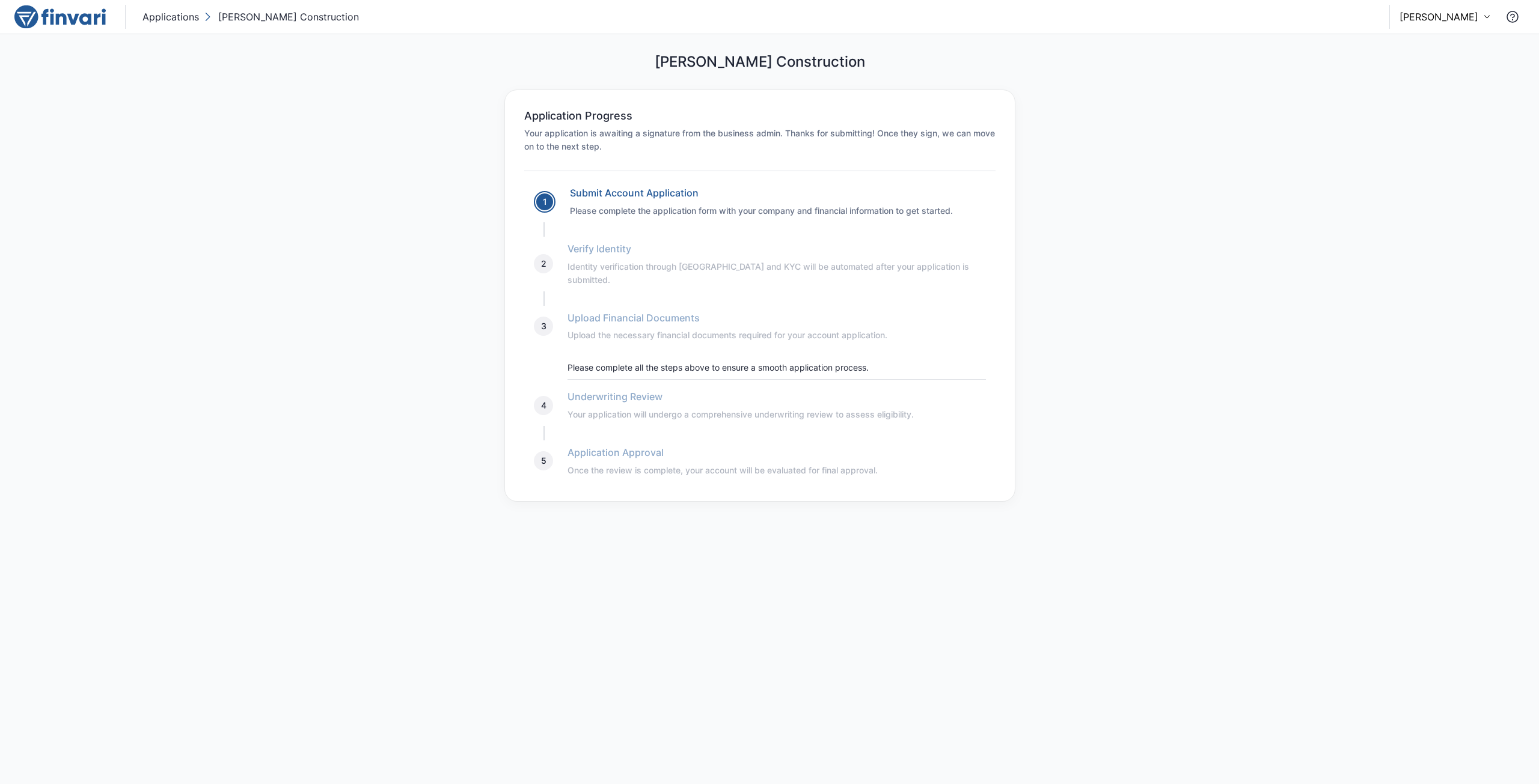
click at [260, 21] on p "[PERSON_NAME] Construction" at bounding box center [288, 16] width 141 height 14
